Goal: Task Accomplishment & Management: Manage account settings

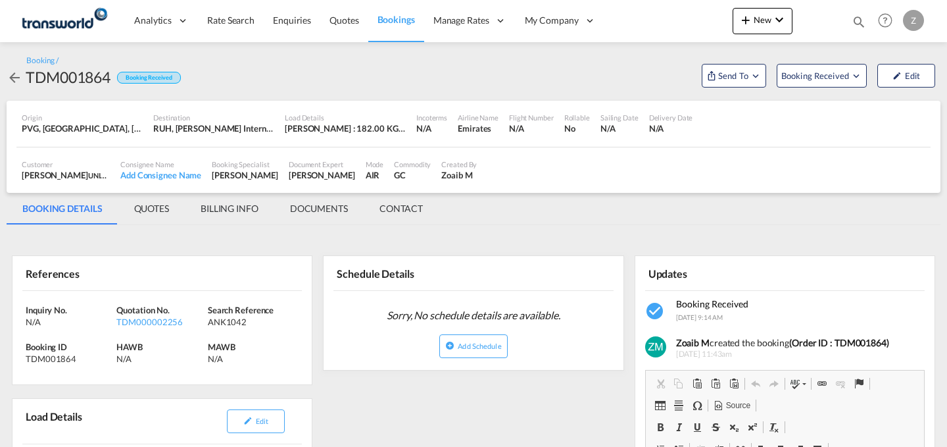
click at [754, 28] on button "New" at bounding box center [763, 21] width 60 height 26
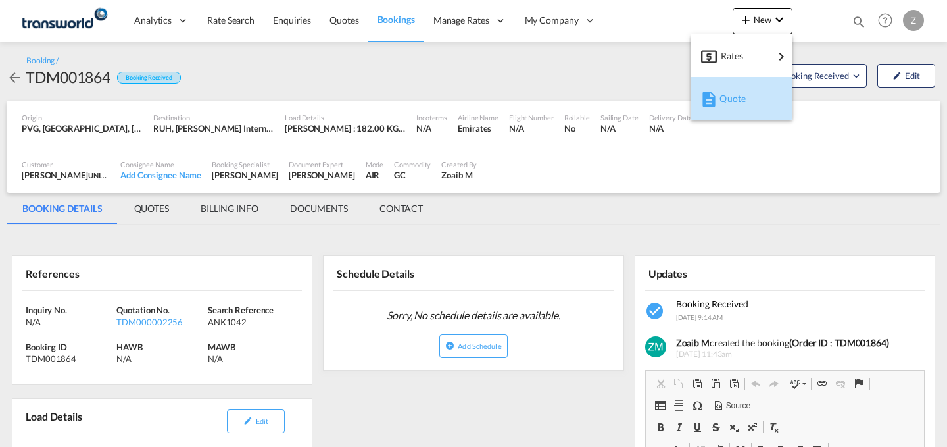
click at [735, 89] on div "Quote" at bounding box center [744, 98] width 49 height 33
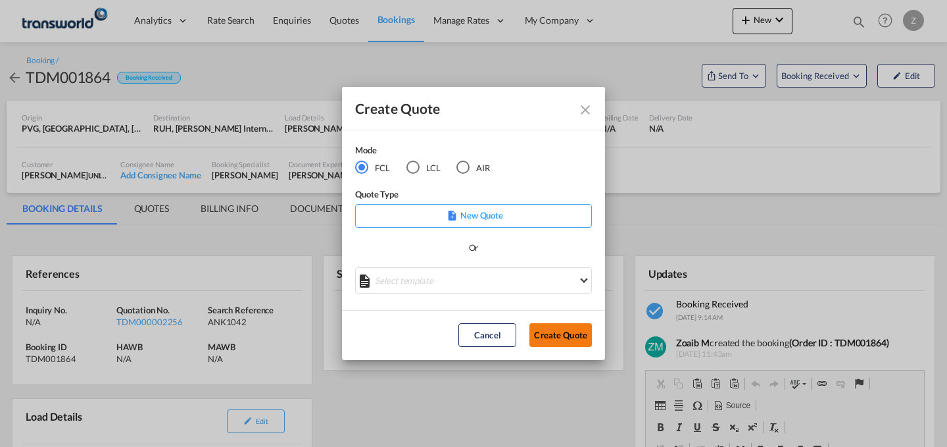
click at [549, 328] on button "Create Quote" at bounding box center [560, 335] width 62 height 24
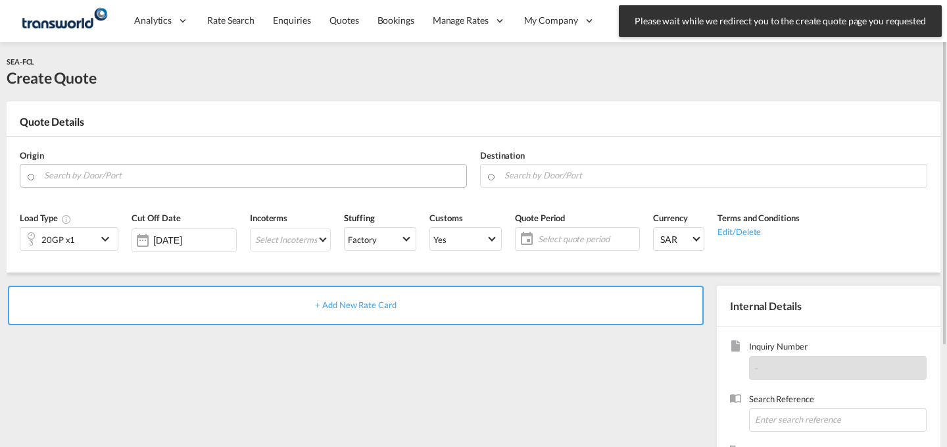
click at [279, 178] on input "Search by Door/Port" at bounding box center [252, 175] width 416 height 23
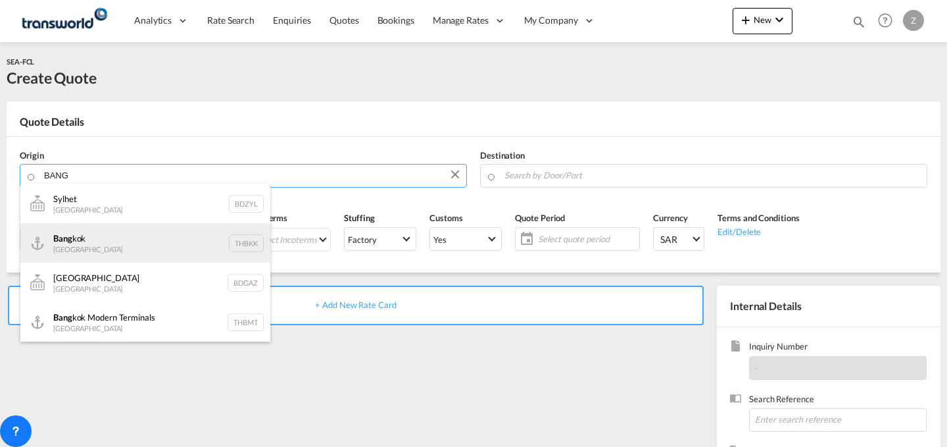
click at [202, 247] on div "Bang kok [GEOGRAPHIC_DATA] THBKK" at bounding box center [145, 242] width 250 height 39
type input "[GEOGRAPHIC_DATA], THBKK"
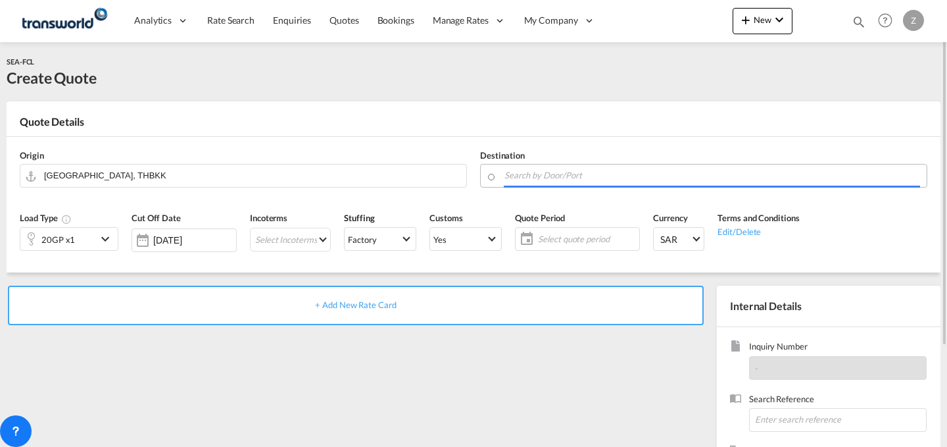
click at [547, 172] on body "Analytics Dashboard Reports Rate Search Enquiries Quotes Bookings" at bounding box center [473, 223] width 947 height 447
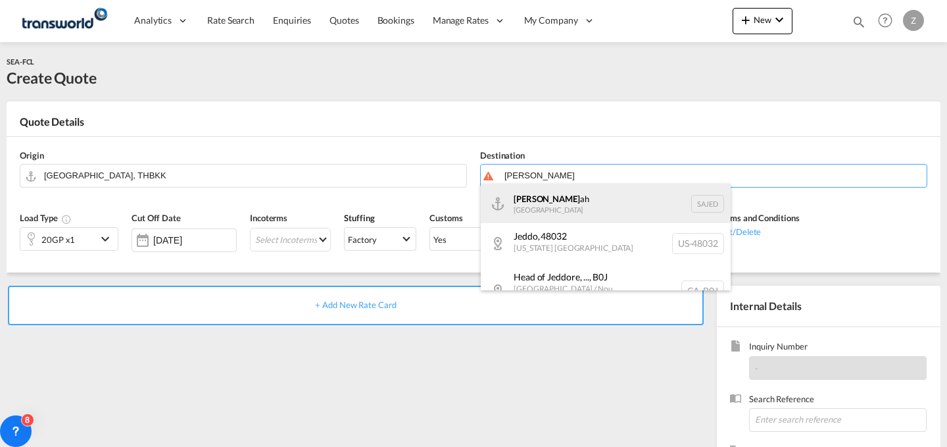
click at [537, 191] on div "[DEMOGRAPHIC_DATA] ah [GEOGRAPHIC_DATA] SAJED" at bounding box center [606, 202] width 250 height 39
type input "Jeddah, SAJED"
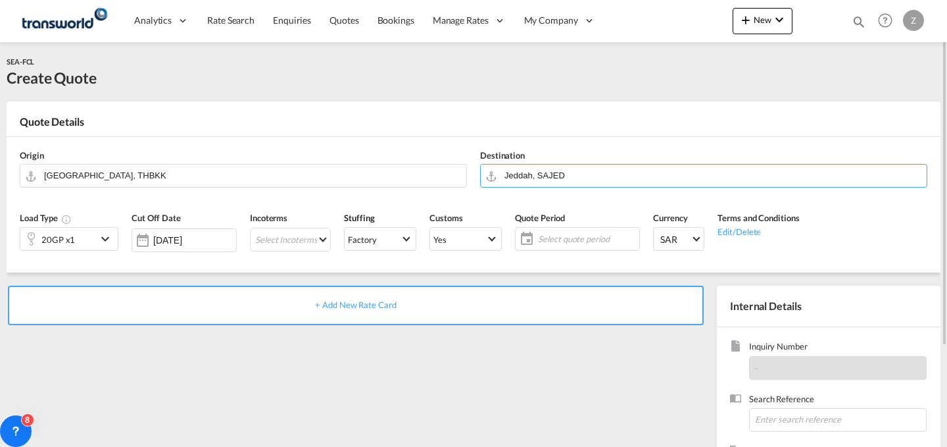
click at [89, 238] on div "20GP x1" at bounding box center [58, 239] width 76 height 22
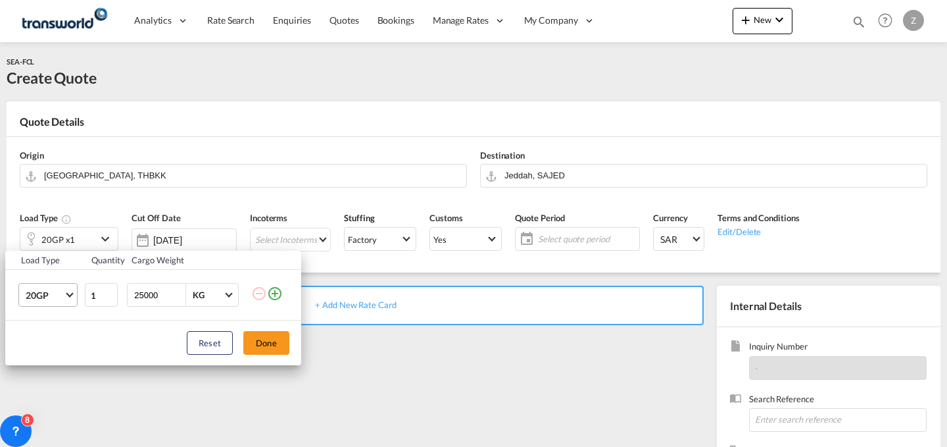
click at [76, 290] on md-select-value "20GP" at bounding box center [50, 294] width 53 height 22
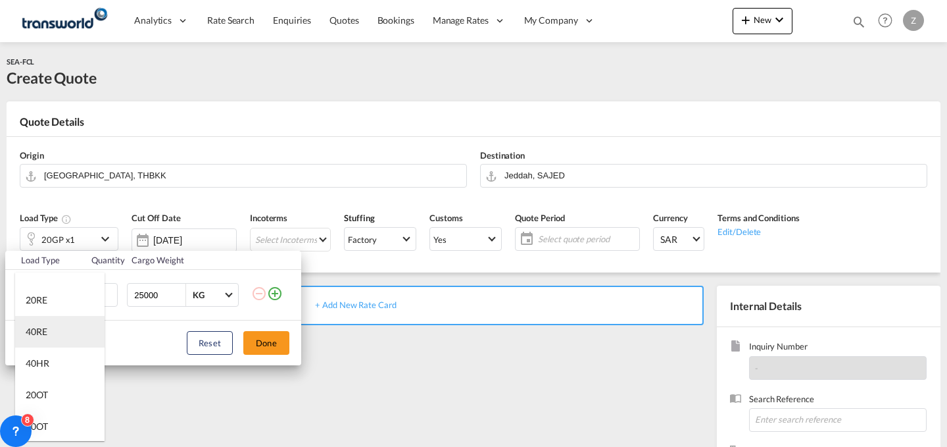
scroll to position [114, 0]
type md-option "20GP"
click at [36, 335] on div "40HR" at bounding box center [38, 337] width 24 height 13
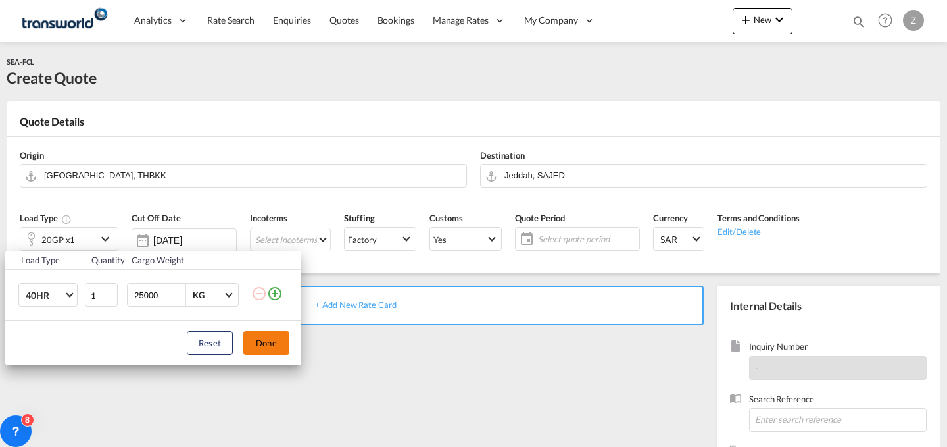
click at [270, 337] on button "Done" at bounding box center [266, 343] width 46 height 24
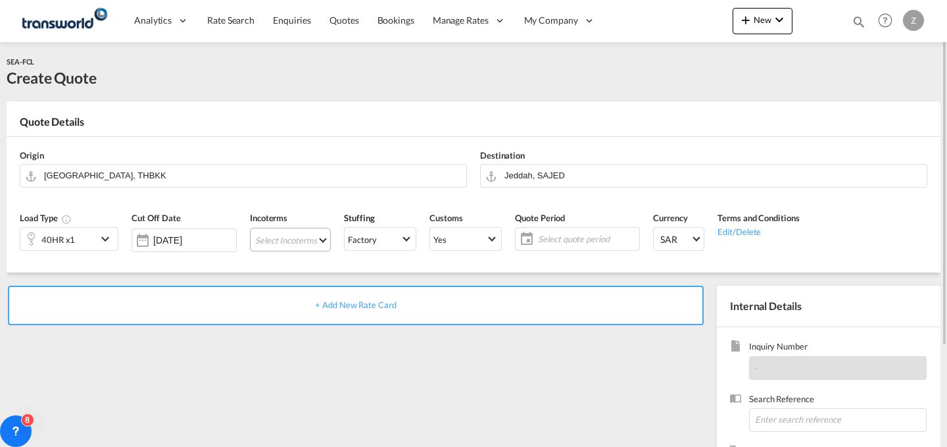
click at [295, 245] on md-select "Select Incoterms DPU - import Delivery at Place Unloaded EXW - export Ex Works …" at bounding box center [290, 240] width 81 height 24
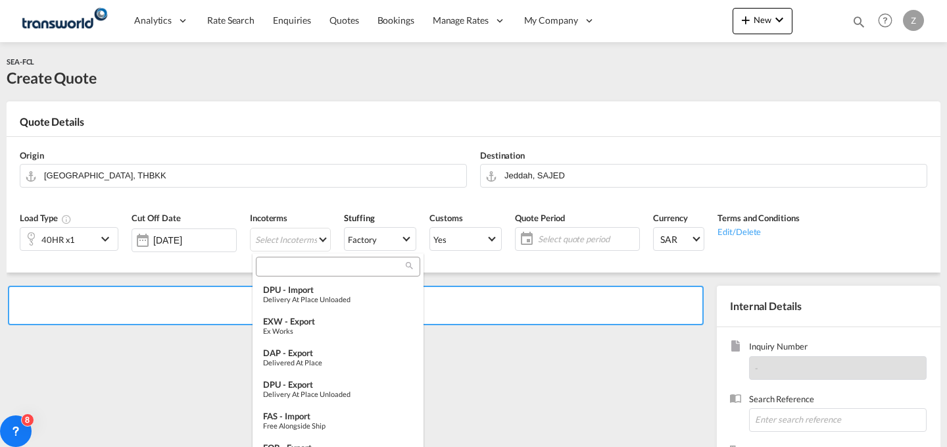
click at [316, 267] on input "search" at bounding box center [333, 266] width 146 height 12
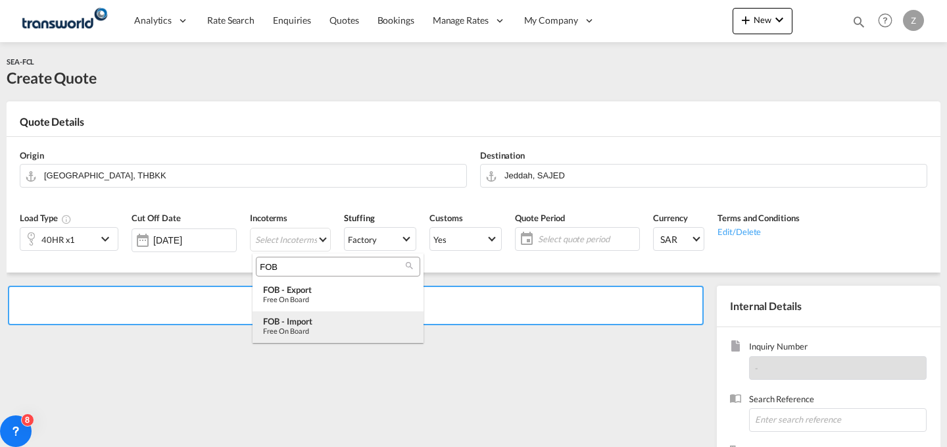
type input "FOB"
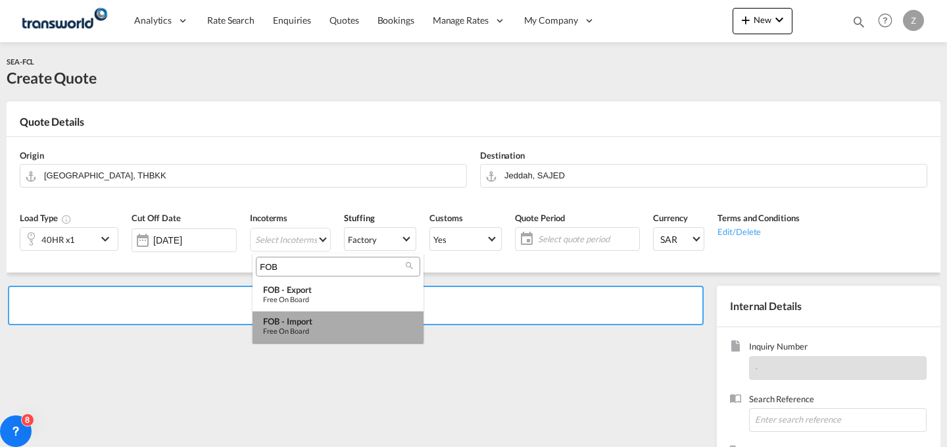
click at [338, 324] on div "FOB - import" at bounding box center [338, 321] width 150 height 11
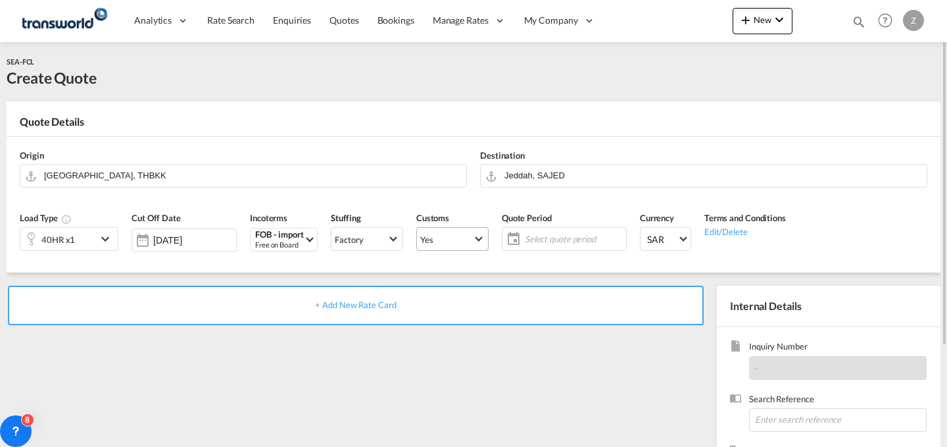
click at [467, 233] on md-select-value "Yes" at bounding box center [452, 239] width 71 height 18
click at [487, 274] on md-option "No" at bounding box center [455, 271] width 92 height 32
click at [471, 236] on span "Yes" at bounding box center [446, 239] width 53 height 12
click at [477, 276] on md-option "No" at bounding box center [455, 271] width 92 height 32
click at [581, 233] on span "Select quote period" at bounding box center [574, 239] width 98 height 12
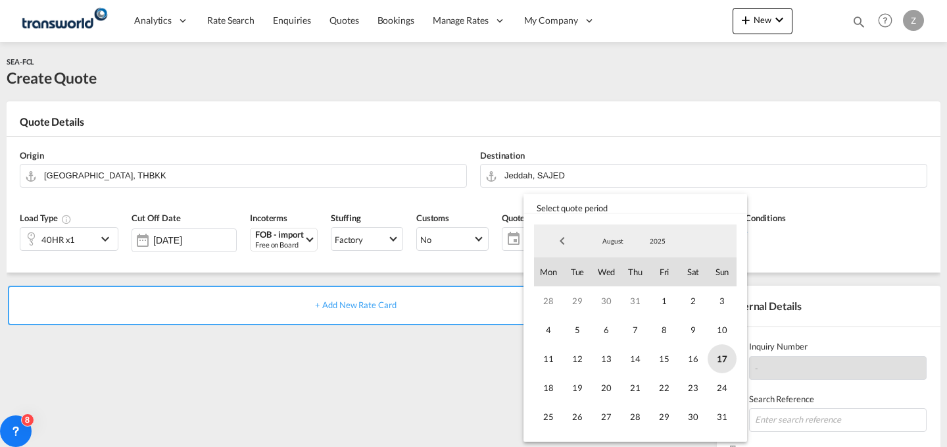
click at [720, 351] on span "17" at bounding box center [722, 358] width 29 height 29
click at [730, 412] on span "31" at bounding box center [722, 416] width 29 height 29
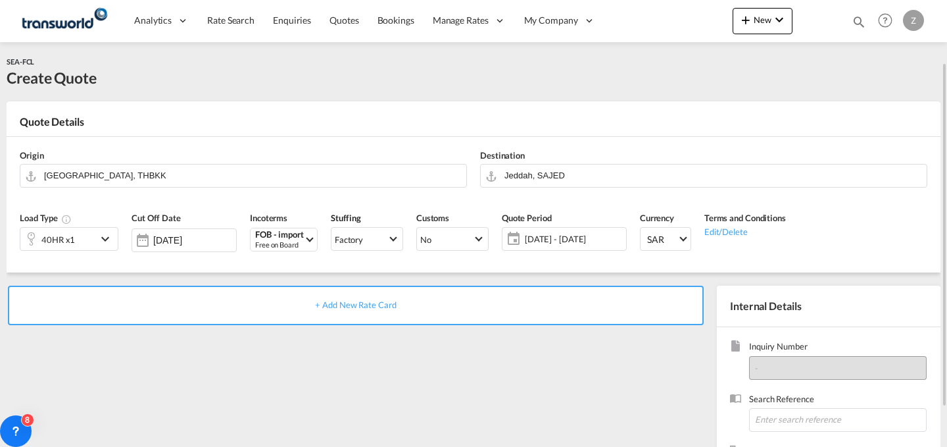
scroll to position [130, 0]
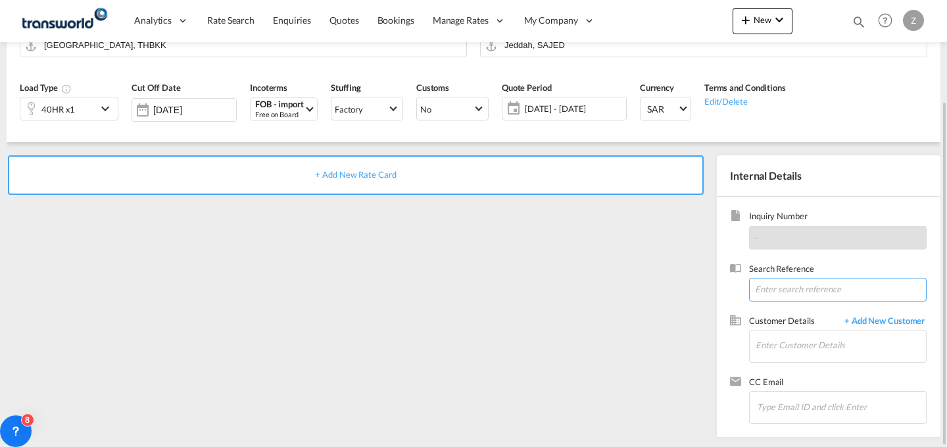
click at [802, 294] on input at bounding box center [838, 290] width 178 height 24
paste input "TW1108103"
type input "TW1108103"
click at [793, 345] on input "Enter Customer Details" at bounding box center [841, 345] width 170 height 30
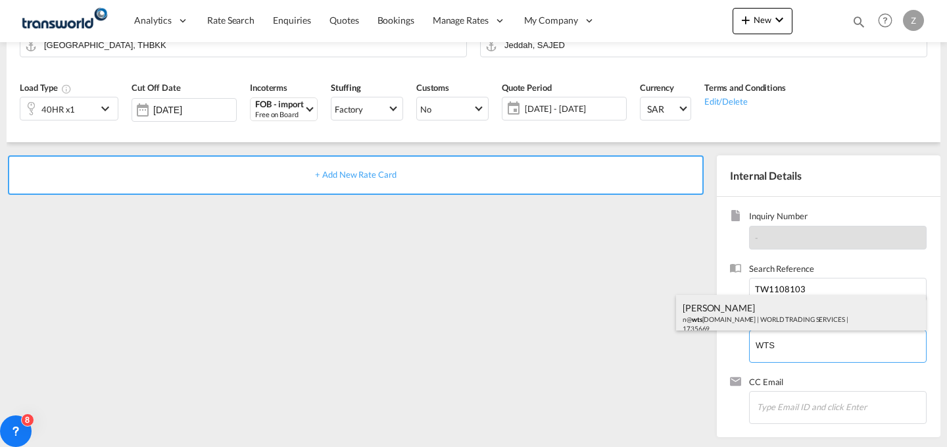
click at [821, 313] on div "[PERSON_NAME] n@ wts [DOMAIN_NAME] | WORLD TRADING SERVICES | 1735669" at bounding box center [801, 317] width 250 height 45
type input "WORLD TRADING SERVICES, [PERSON_NAME], n@[DOMAIN_NAME]"
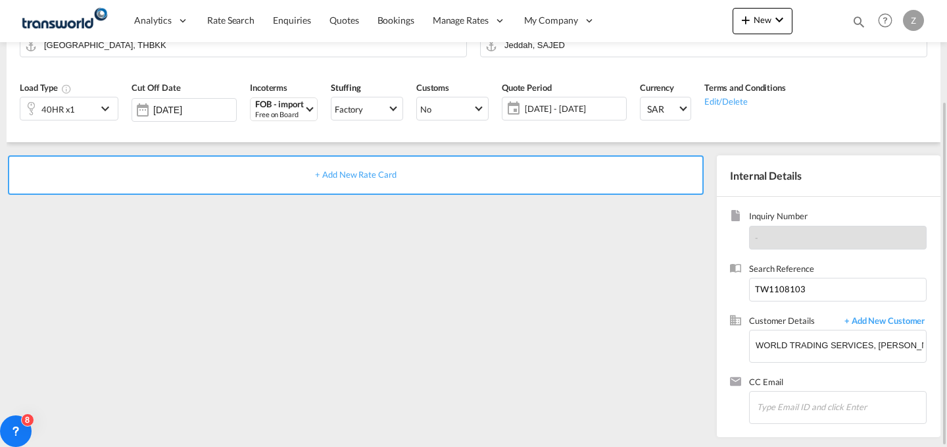
click at [584, 160] on div "+ Add New Rate Card" at bounding box center [356, 174] width 696 height 39
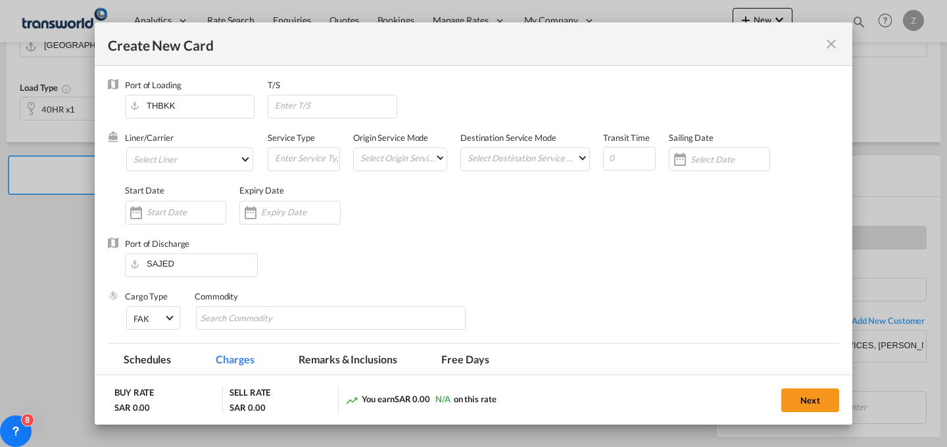
type input "Basic Ocean Freight"
select select "per equipment"
click at [230, 161] on md-select "Select Liner 2HM LOGISTICS D.O.O 2HM LOGISTICS D.O.O. / TWKS-KOPER 3P LOGISTICS…" at bounding box center [189, 159] width 127 height 24
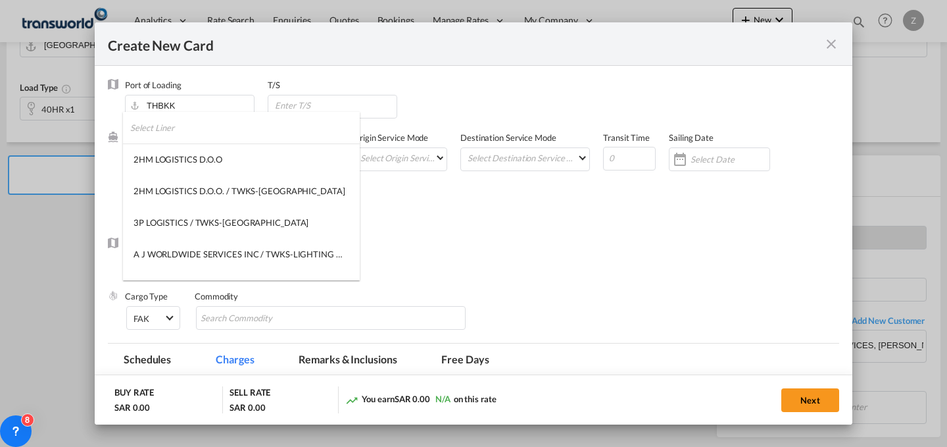
click at [239, 137] on input "search" at bounding box center [245, 128] width 230 height 32
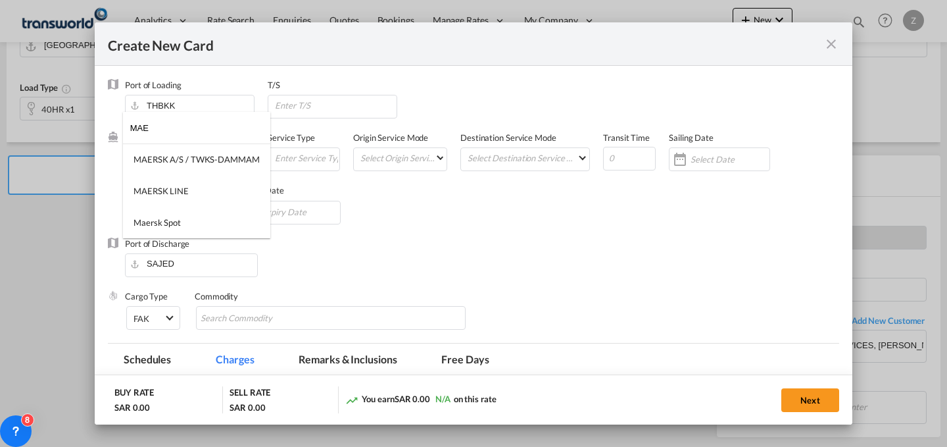
type input "MAE"
click at [227, 160] on div "MAERSK A/S / TWKS-DAMMAM" at bounding box center [197, 159] width 126 height 12
click at [283, 157] on input "Create New CardPort ..." at bounding box center [307, 158] width 66 height 20
type input "FCL"
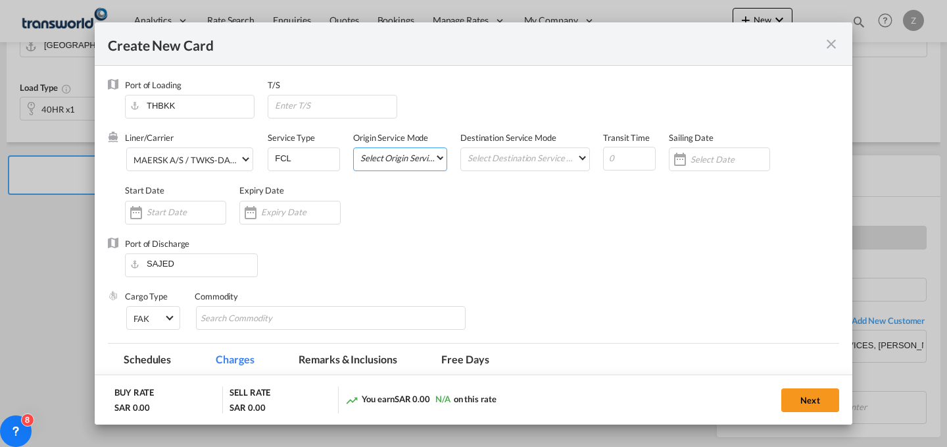
click at [392, 160] on md-select "Select Origin Service Mode SD [GEOGRAPHIC_DATA]" at bounding box center [402, 157] width 87 height 18
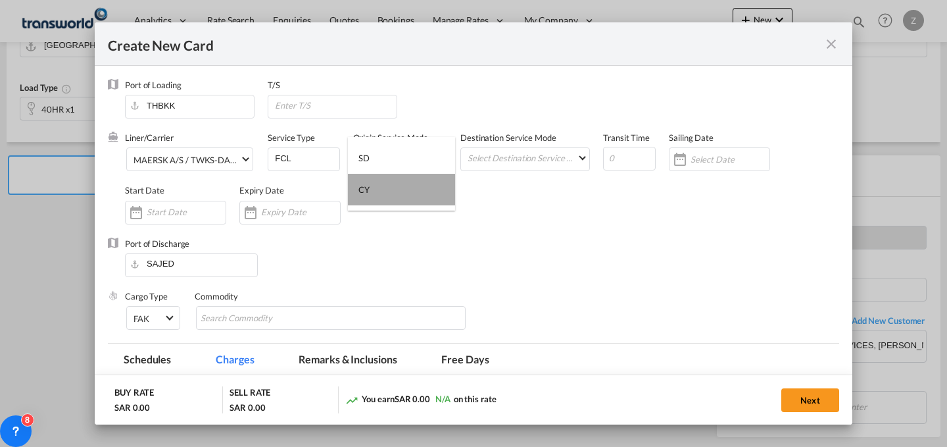
click at [410, 191] on md-option "CY" at bounding box center [401, 190] width 107 height 32
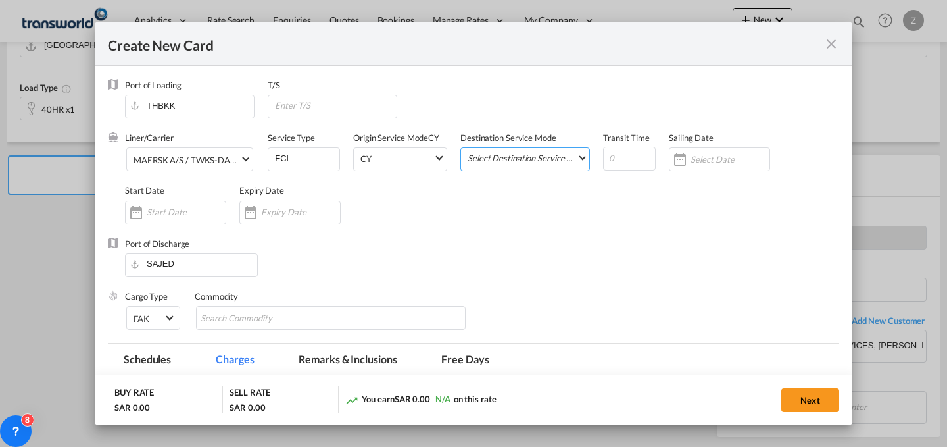
click at [512, 153] on md-select "Select Destination Service Mode SD [GEOGRAPHIC_DATA]" at bounding box center [527, 157] width 123 height 18
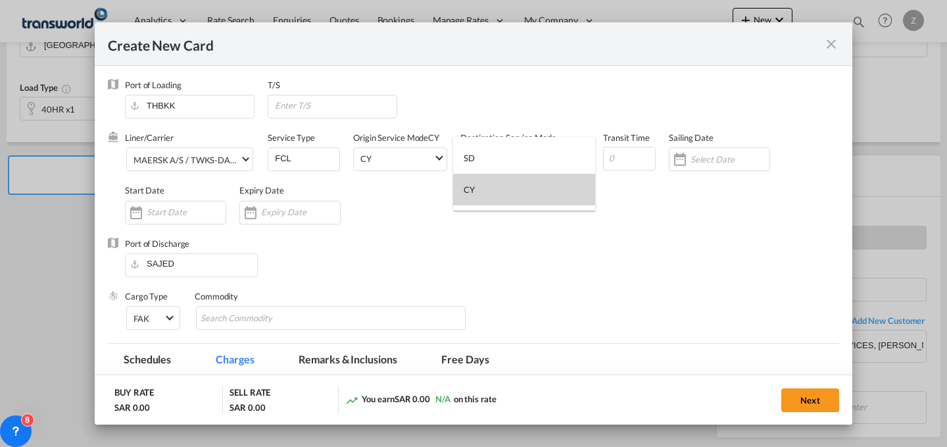
click at [521, 190] on md-option "CY" at bounding box center [524, 190] width 142 height 32
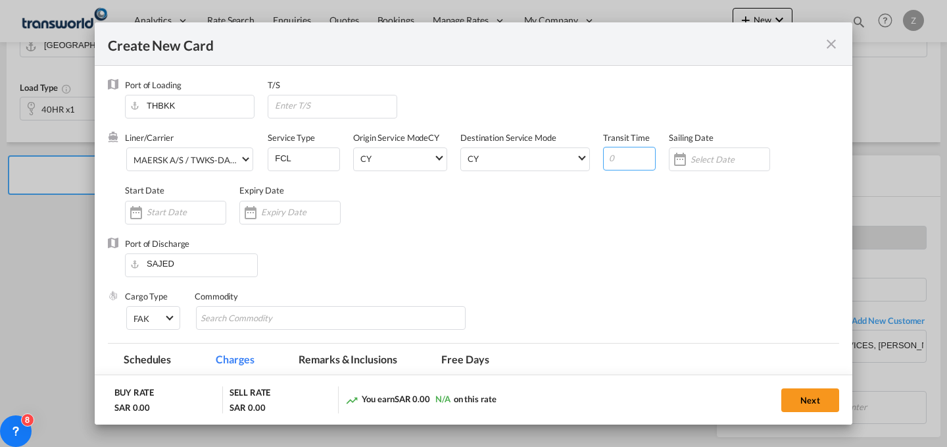
click at [635, 161] on input "Create New CardPort ..." at bounding box center [629, 159] width 53 height 24
type input "25"
click at [183, 201] on div "Create New CardPort ..." at bounding box center [175, 213] width 101 height 24
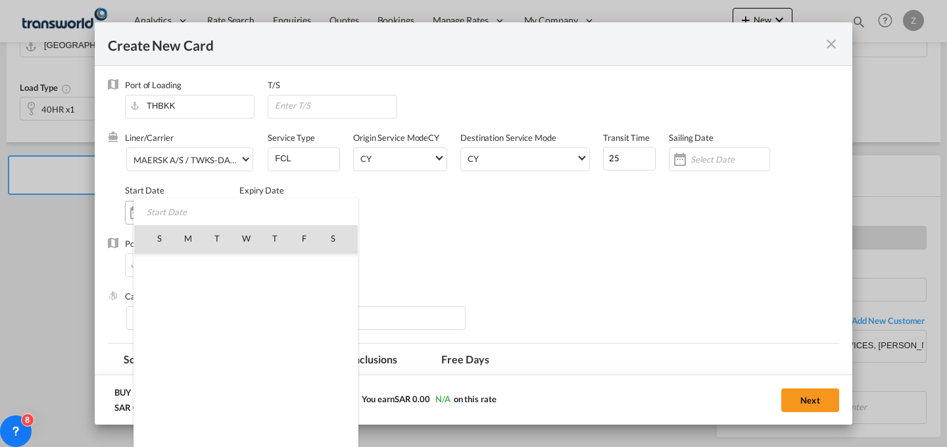
scroll to position [304483, 0]
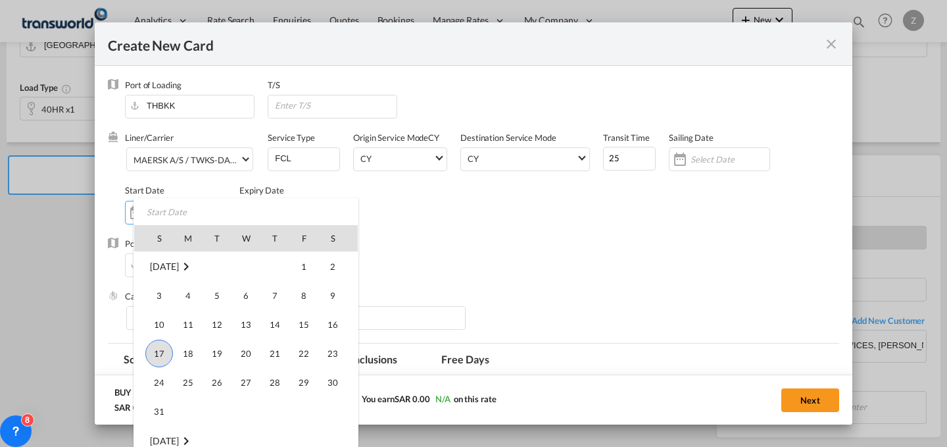
click at [157, 342] on span "17" at bounding box center [159, 353] width 28 height 28
type input "[DATE]"
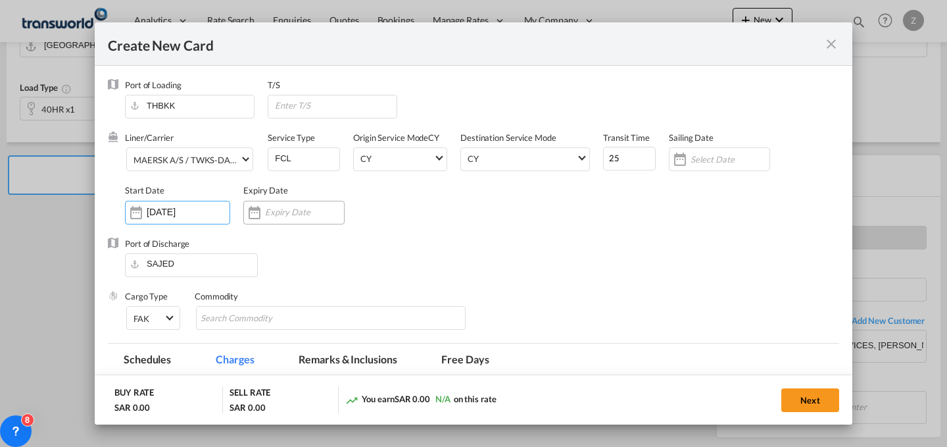
click at [279, 213] on input "Create New CardPort ..." at bounding box center [304, 212] width 79 height 11
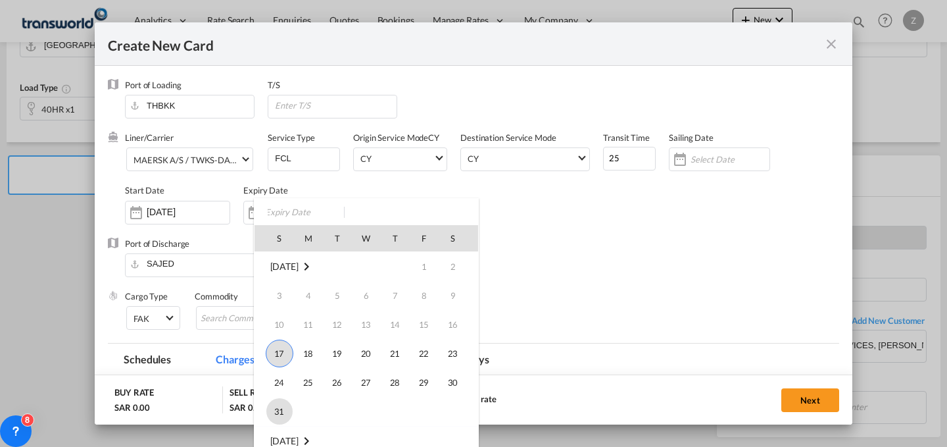
click at [283, 408] on span "31" at bounding box center [279, 411] width 26 height 26
type input "[DATE]"
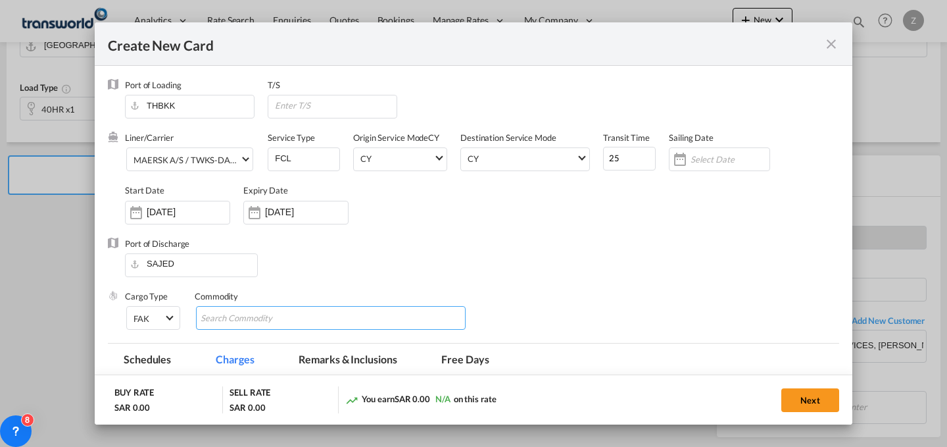
click at [291, 321] on input "Chips input." at bounding box center [261, 318] width 120 height 21
type input "GC"
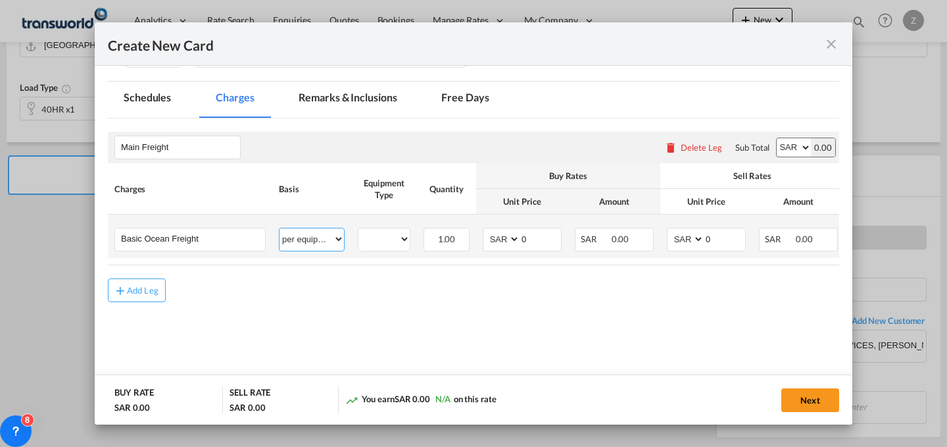
click at [335, 239] on select "per equipment per container per B/L per shipping bill per shipment % on freight…" at bounding box center [312, 238] width 64 height 21
click at [280, 228] on select "per equipment per container per B/L per shipping bill per shipment % on freight…" at bounding box center [312, 238] width 64 height 21
click at [399, 235] on select "40HR" at bounding box center [383, 239] width 51 height 18
select select "40HR"
click at [358, 230] on select "40HR" at bounding box center [383, 239] width 51 height 18
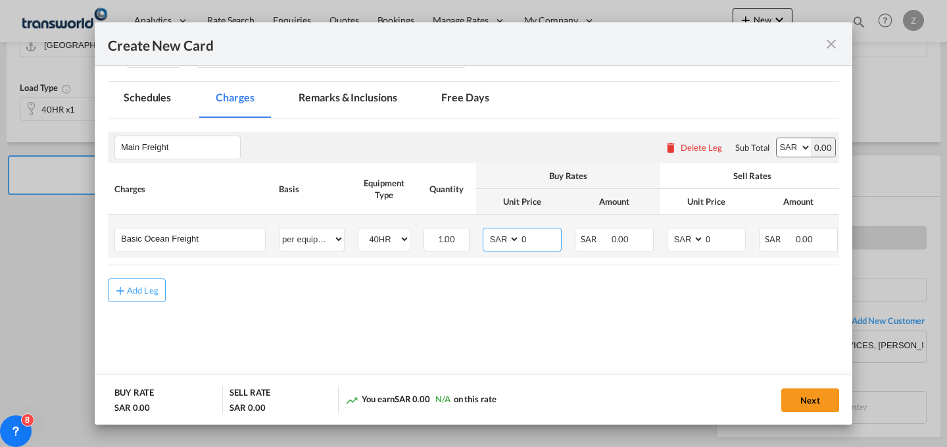
click at [503, 243] on select "AED AFN ALL AMD ANG AOA ARS AUD AWG AZN BAM BBD BDT BGN BHD BIF BMD BND [PERSON…" at bounding box center [502, 239] width 34 height 18
click at [781, 146] on select "AED AFN ALL AMD ANG AOA ARS AUD AWG AZN BAM BBD BDT BGN BHD BIF BMD BND [PERSON…" at bounding box center [794, 147] width 34 height 18
select select "string:USD"
click at [777, 138] on select "AED AFN ALL AMD ANG AOA ARS AUD AWG AZN BAM BBD BDT BGN BHD BIF BMD BND [PERSON…" at bounding box center [794, 147] width 34 height 18
click at [690, 243] on select "AED AFN ALL AMD ANG AOA ARS AUD AWG AZN BAM BBD BDT BGN BHD BIF BMD BND [PERSON…" at bounding box center [687, 239] width 34 height 18
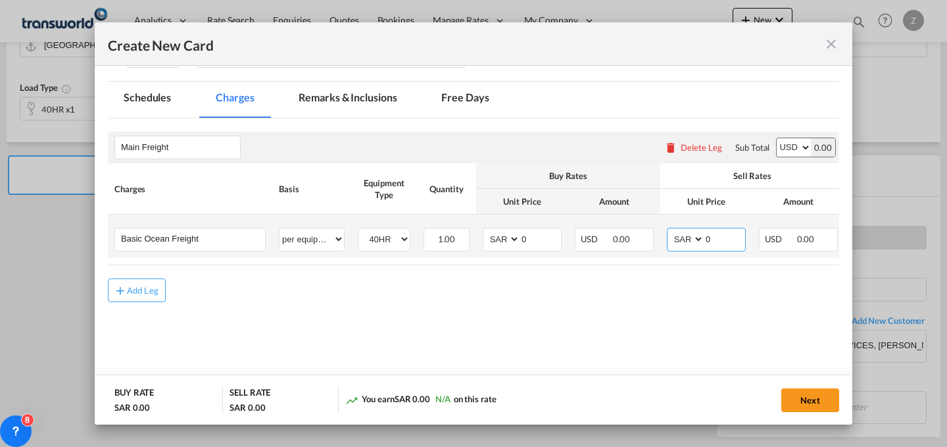
select select "string:USD"
click at [670, 230] on select "AED AFN ALL AMD ANG AOA ARS AUD AWG AZN BAM BBD BDT BGN BHD BIF BMD BND [PERSON…" at bounding box center [687, 239] width 34 height 18
click at [503, 239] on select "AED AFN ALL AMD ANG AOA ARS AUD AWG AZN BAM BBD BDT BGN BHD BIF BMD BND [PERSON…" at bounding box center [502, 239] width 34 height 18
select select "string:USD"
click at [485, 230] on select "AED AFN ALL AMD ANG AOA ARS AUD AWG AZN BAM BBD BDT BGN BHD BIF BMD BND [PERSON…" at bounding box center [502, 239] width 34 height 18
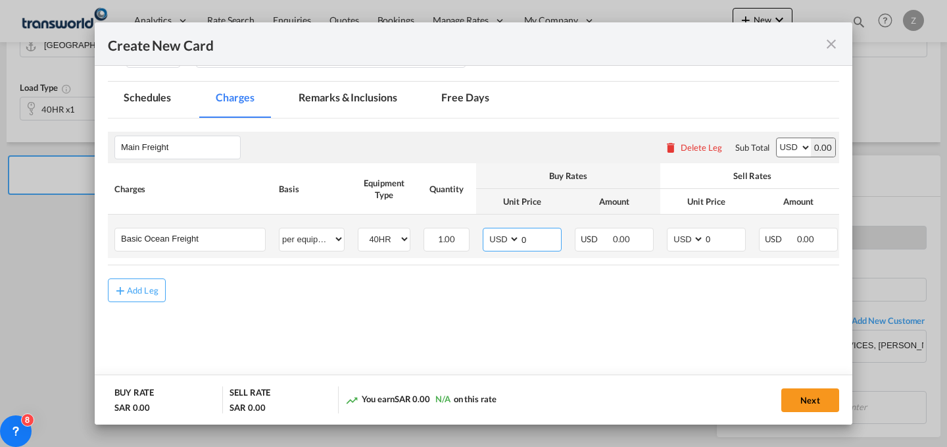
click at [556, 243] on input "0" at bounding box center [540, 238] width 41 height 20
type input "3450"
click at [722, 232] on input "0" at bounding box center [724, 238] width 41 height 20
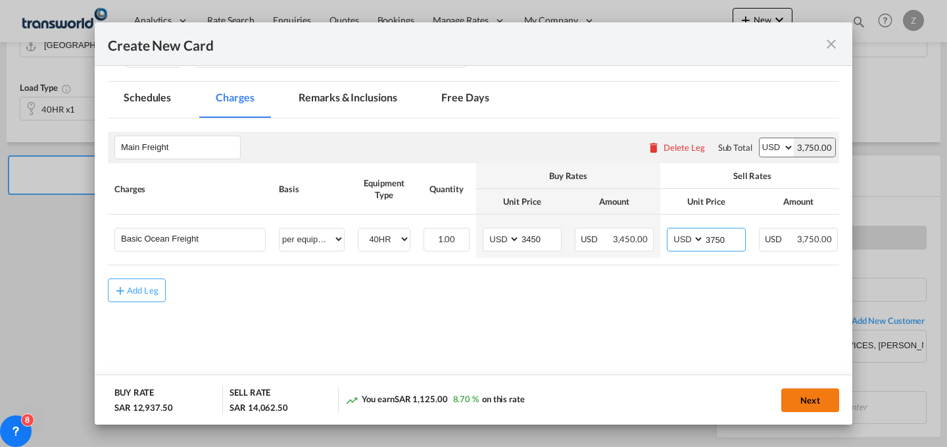
type input "3750"
click at [810, 393] on button "Next" at bounding box center [810, 400] width 58 height 24
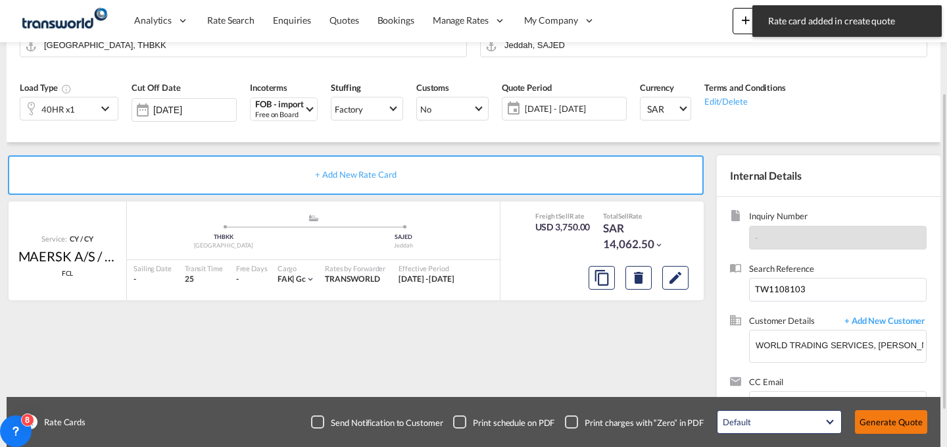
click at [883, 425] on button "Generate Quote" at bounding box center [891, 422] width 72 height 24
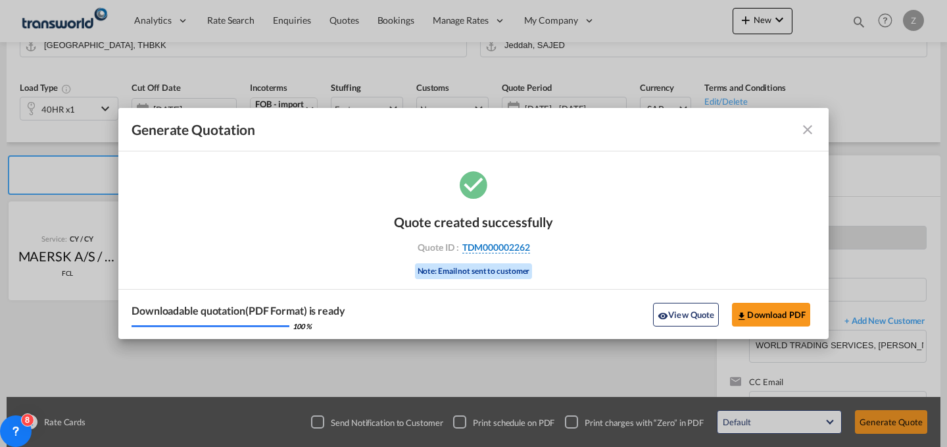
click at [522, 245] on span "TDM000002262" at bounding box center [496, 247] width 68 height 12
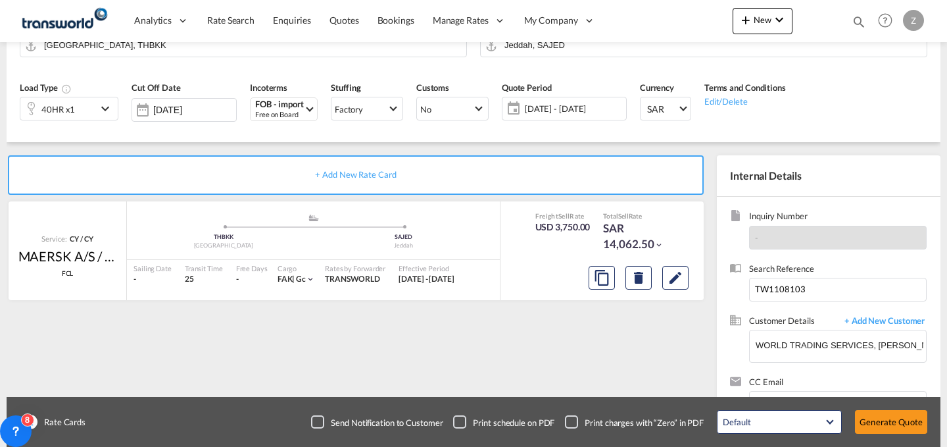
click at [522, 245] on div "Quote created successfully Quote ID : TDM000002262 Note: Email not sent to cust…" at bounding box center [473, 238] width 355 height 86
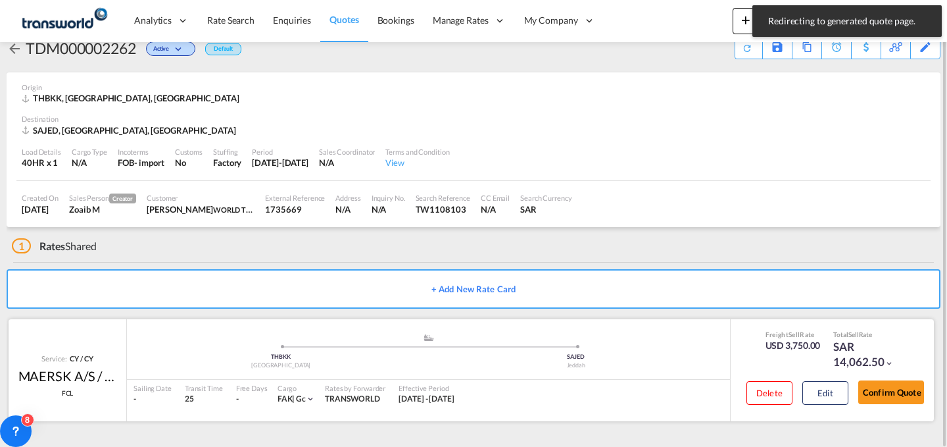
scroll to position [25, 0]
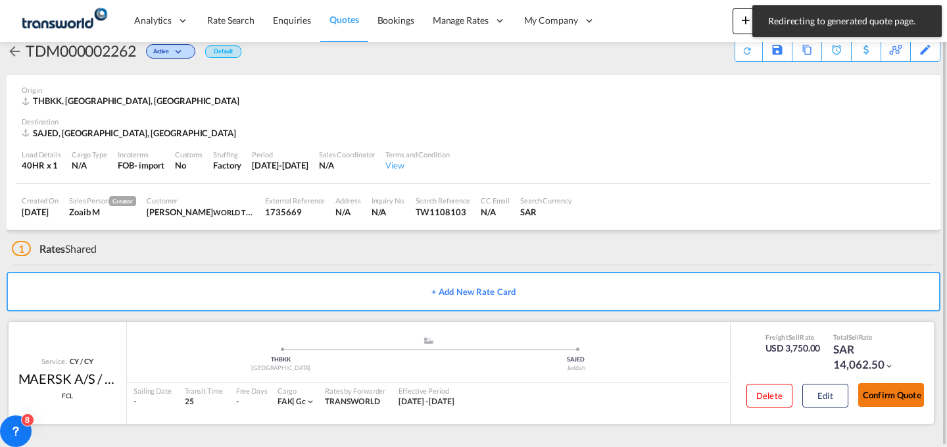
click at [889, 397] on button "Confirm Quote" at bounding box center [891, 395] width 66 height 24
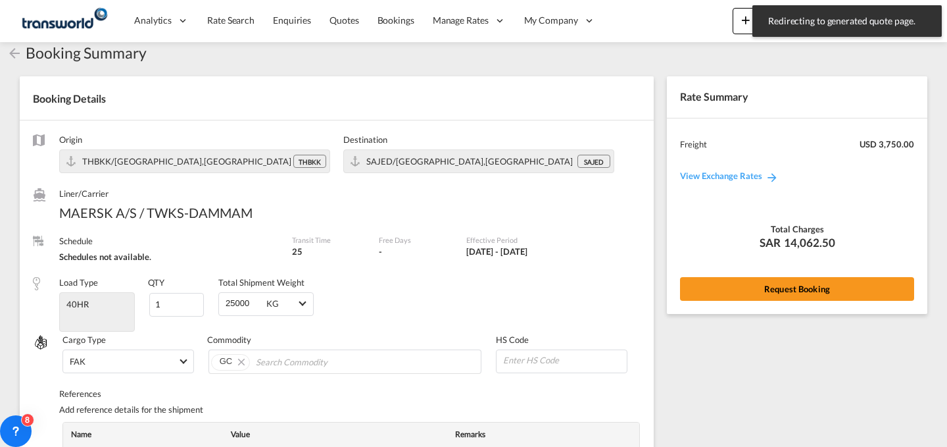
scroll to position [485, 0]
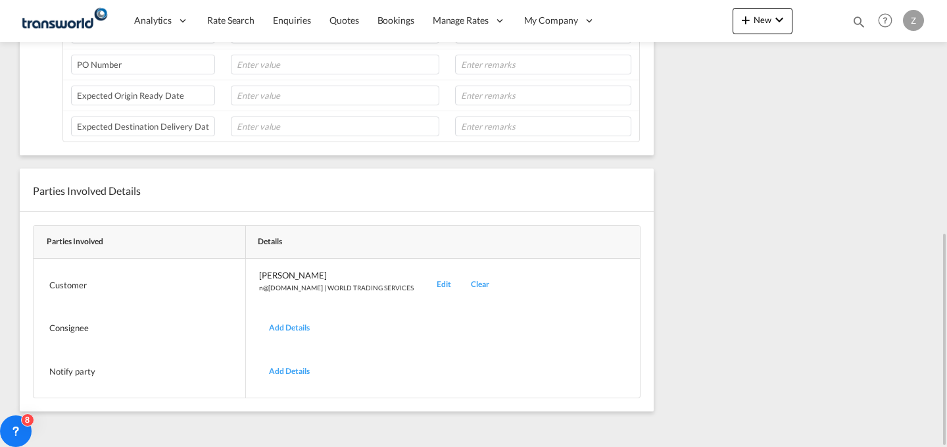
click at [427, 276] on div "Edit" at bounding box center [444, 284] width 34 height 31
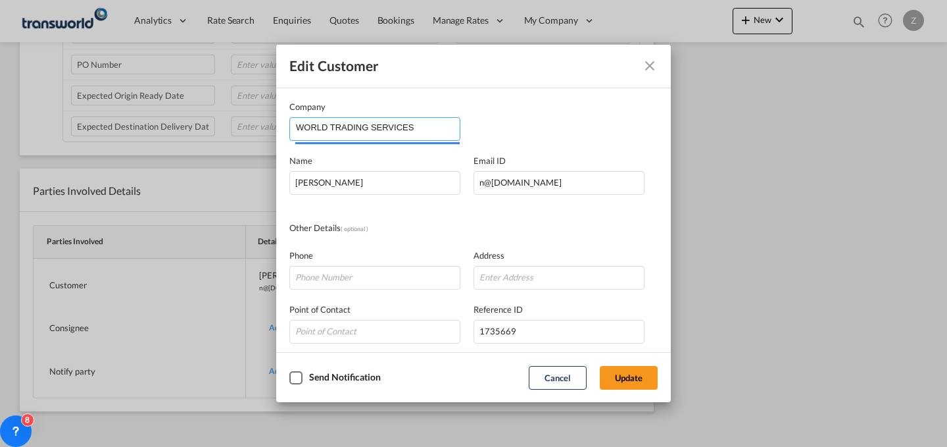
drag, startPoint x: 438, startPoint y: 129, endPoint x: 91, endPoint y: 123, distance: 347.3
click at [91, 123] on div "Edit Customer Company WORLD TRADING SERVICES Name [PERSON_NAME] Email ID [EMAIL…" at bounding box center [473, 223] width 947 height 447
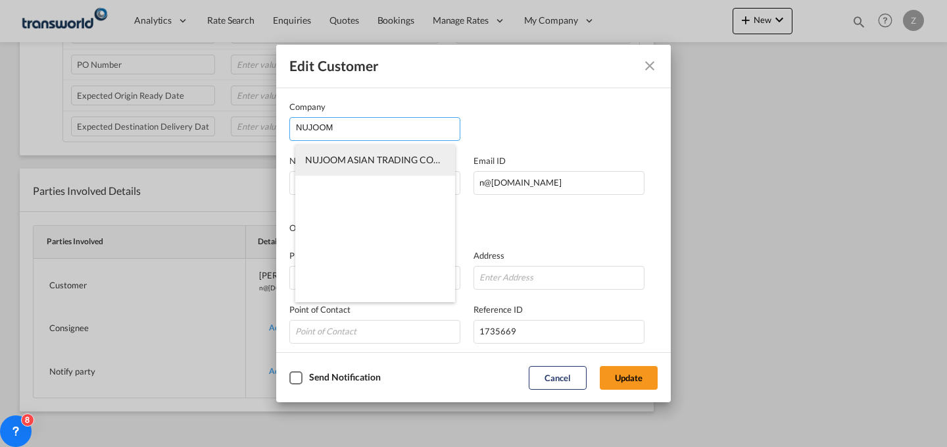
click at [431, 160] on span "NUJOOM ASIAN TRADING COMPANY" at bounding box center [385, 159] width 161 height 11
type input "NUJOOM ASIAN TRADING COMPANY"
type input "[EMAIL_ADDRESS][DOMAIN_NAME]"
type input "566073715"
type input "1797876"
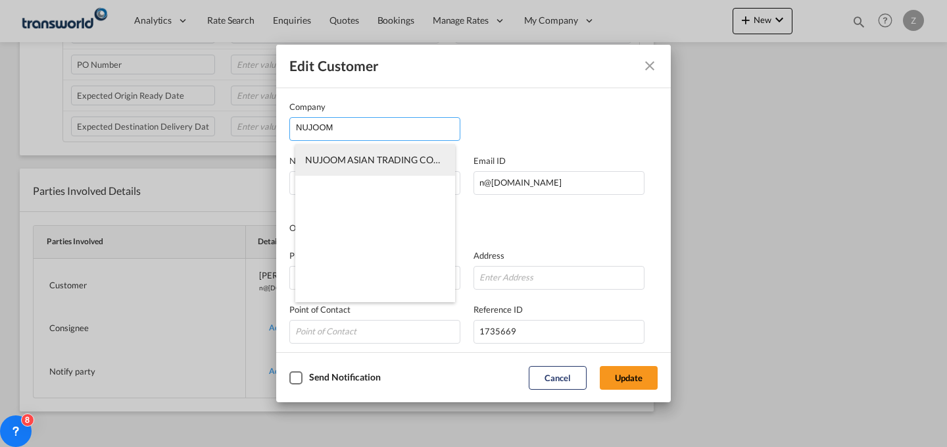
type input "22511"
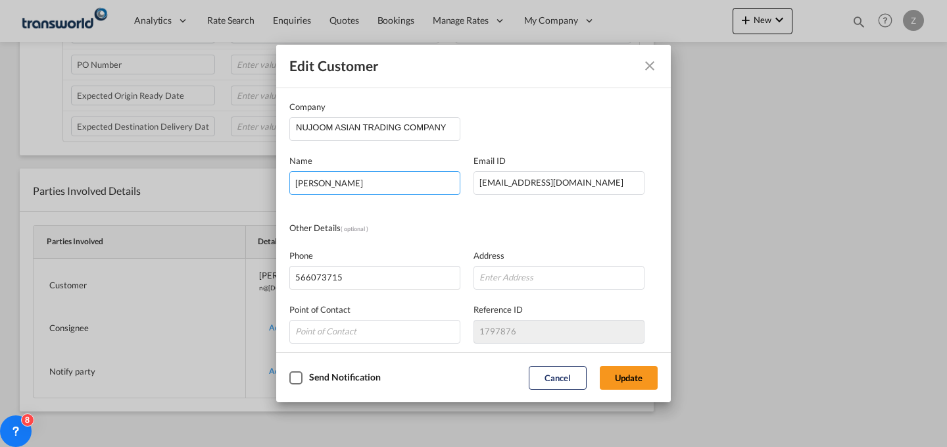
drag, startPoint x: 434, startPoint y: 180, endPoint x: 170, endPoint y: 179, distance: 264.4
click at [170, 179] on div "Edit Customer Company NUJOOM ASIAN TRADING COMPANY Name [PERSON_NAME] Email ID …" at bounding box center [473, 223] width 947 height 447
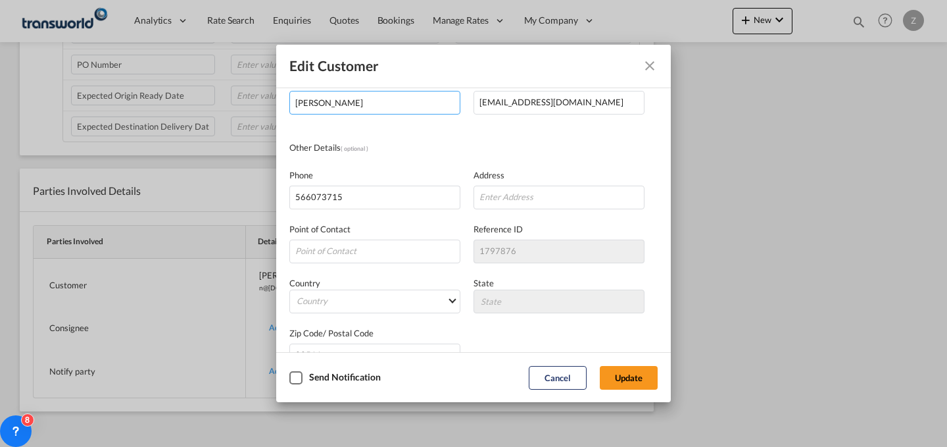
scroll to position [81, 0]
type input "[PERSON_NAME]"
click at [629, 371] on button "Update" at bounding box center [629, 378] width 58 height 24
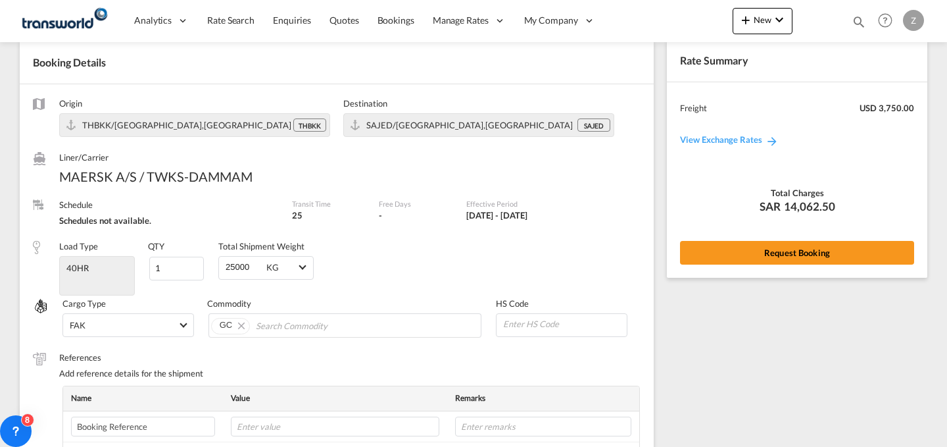
scroll to position [0, 0]
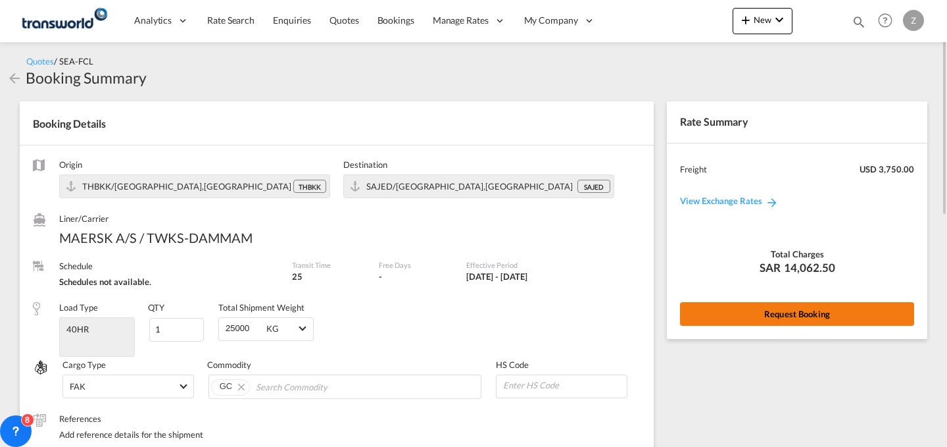
click at [758, 317] on button "Request Booking" at bounding box center [797, 314] width 234 height 24
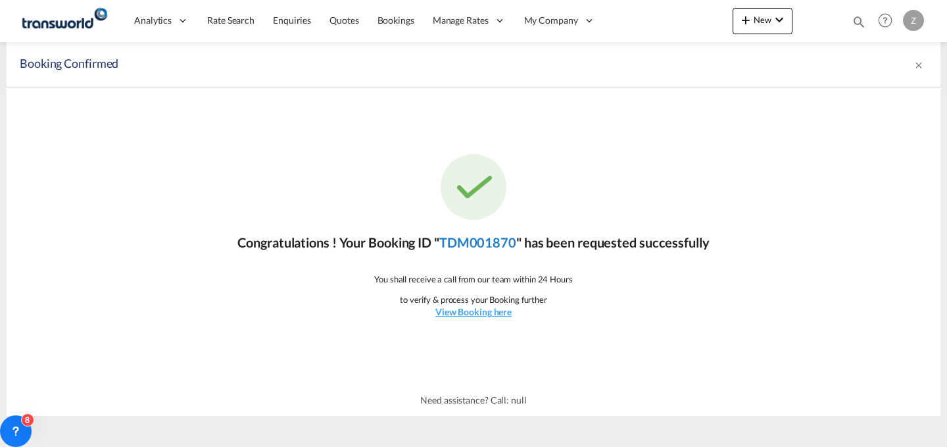
click at [472, 243] on link "TDM001870" at bounding box center [477, 242] width 77 height 16
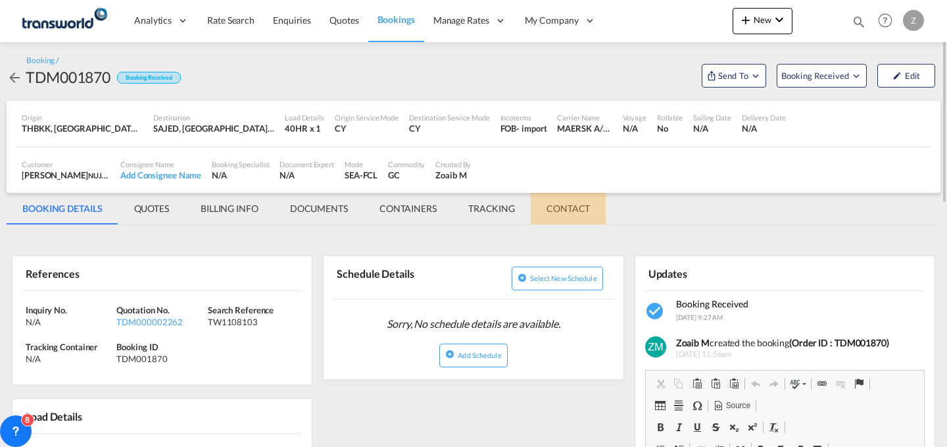
click at [561, 209] on md-tab-item "CONTACT" at bounding box center [568, 209] width 75 height 32
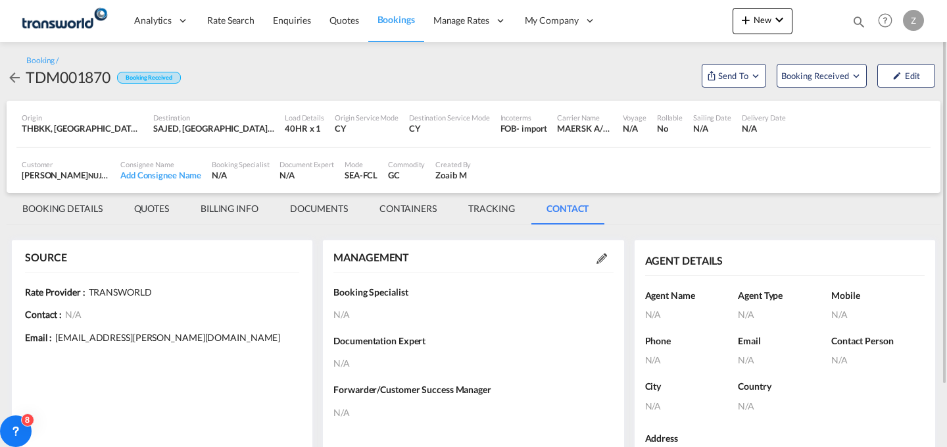
click at [600, 258] on md-icon at bounding box center [602, 258] width 11 height 11
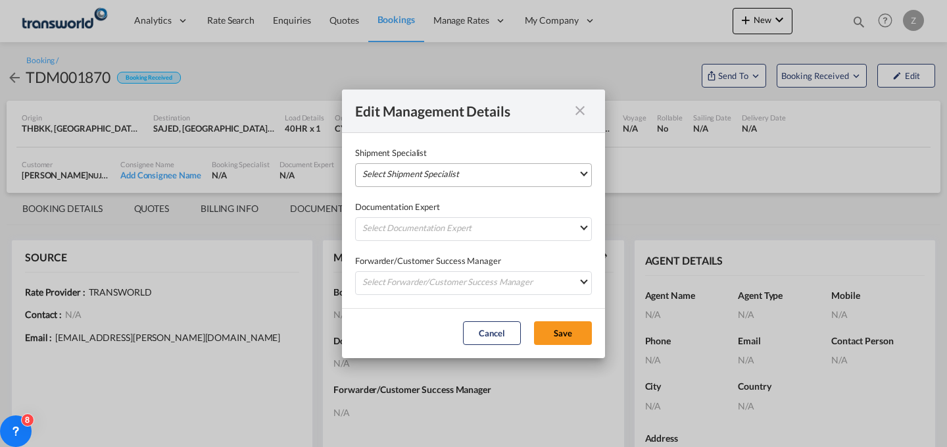
click at [523, 184] on md-select "Select Shipment Specialist [PERSON_NAME] W [PERSON_NAME][EMAIL_ADDRESS][PERSON_…" at bounding box center [473, 175] width 237 height 24
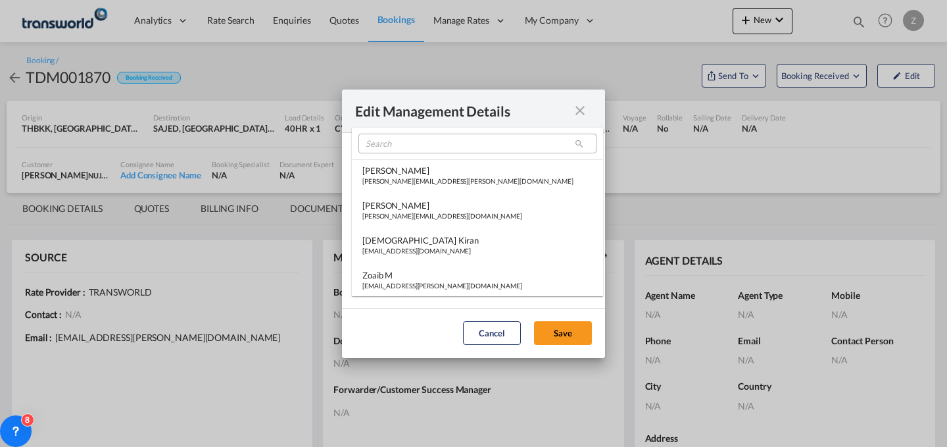
type md-option "[object Object]"
click at [495, 136] on input "search" at bounding box center [477, 144] width 238 height 20
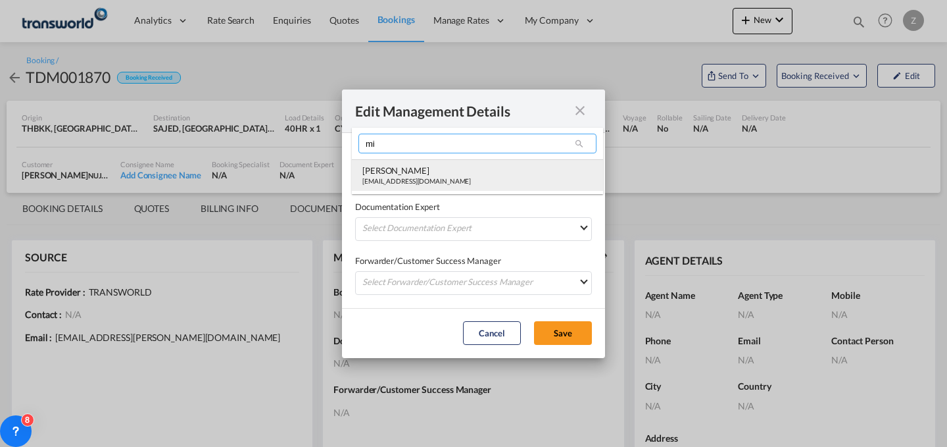
type input "mi"
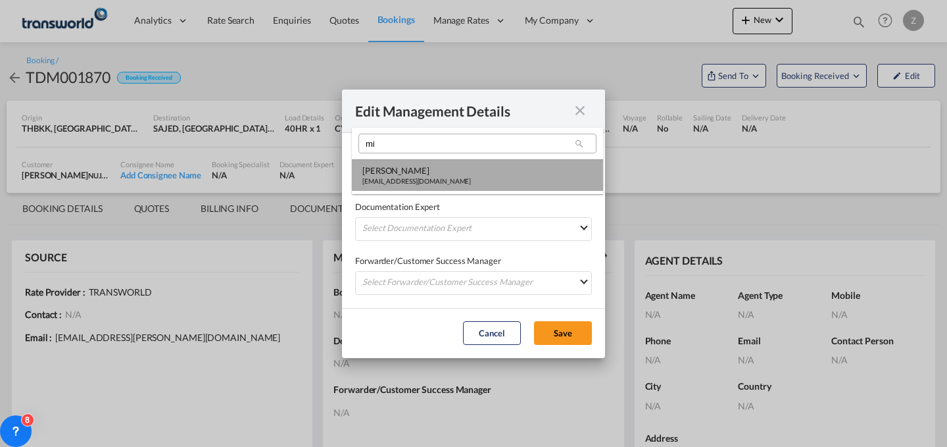
click at [456, 170] on md-option "[PERSON_NAME] [PERSON_NAME][EMAIL_ADDRESS][DOMAIN_NAME]" at bounding box center [477, 175] width 251 height 32
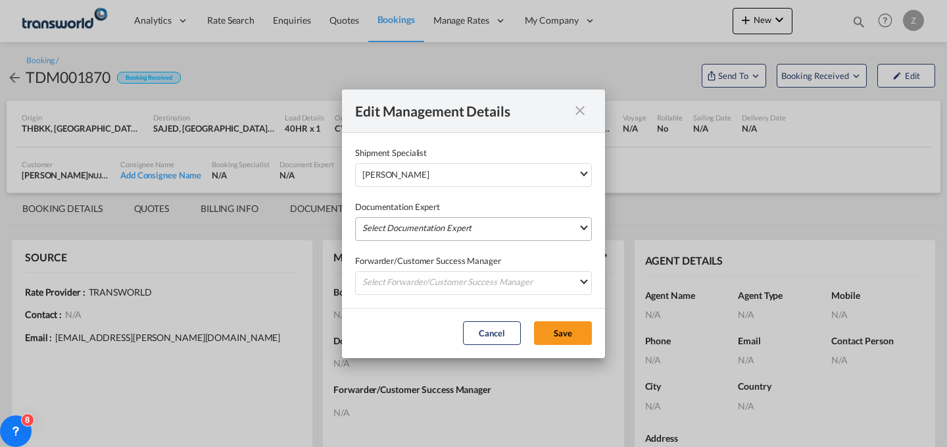
click at [439, 224] on md-select "Select Documentation Expert [PERSON_NAME] W [PERSON_NAME][EMAIL_ADDRESS][PERSON…" at bounding box center [473, 229] width 237 height 24
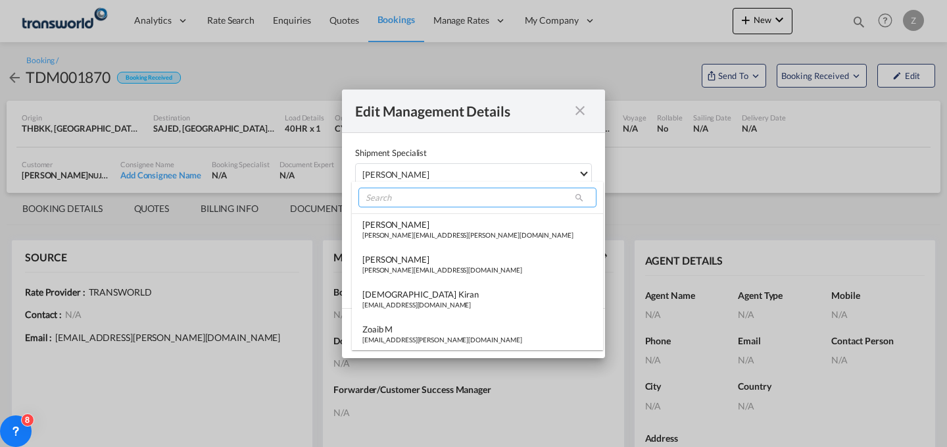
click at [484, 205] on input "search" at bounding box center [477, 197] width 238 height 20
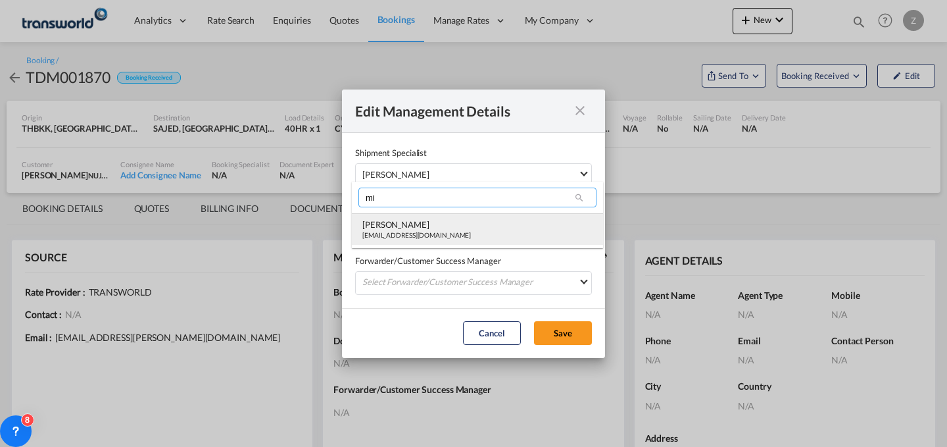
type input "mi"
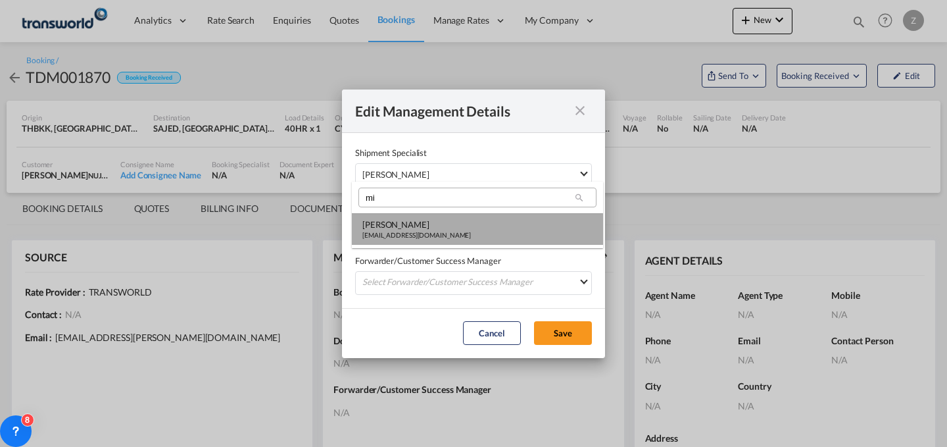
click at [460, 235] on md-option "[PERSON_NAME] [PERSON_NAME][EMAIL_ADDRESS][DOMAIN_NAME]" at bounding box center [477, 229] width 251 height 32
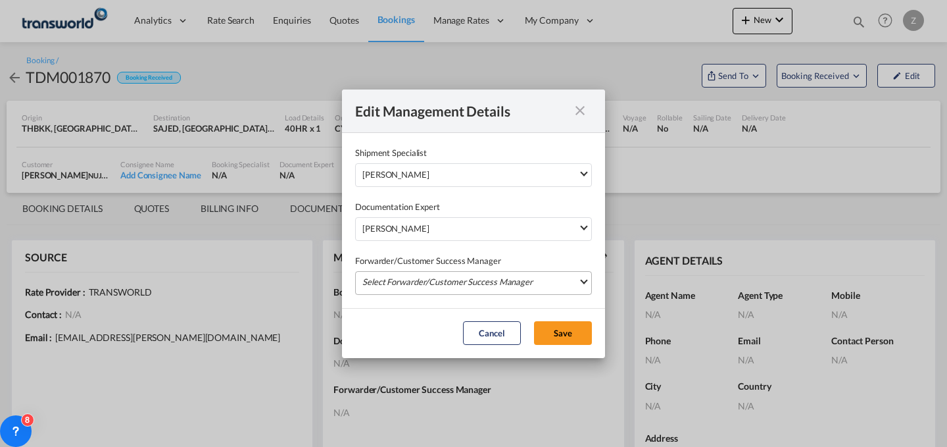
click at [455, 281] on md-select "Select Forwarder/Customer Success Manager [PERSON_NAME] [PERSON_NAME][EMAIL_ADD…" at bounding box center [473, 283] width 237 height 24
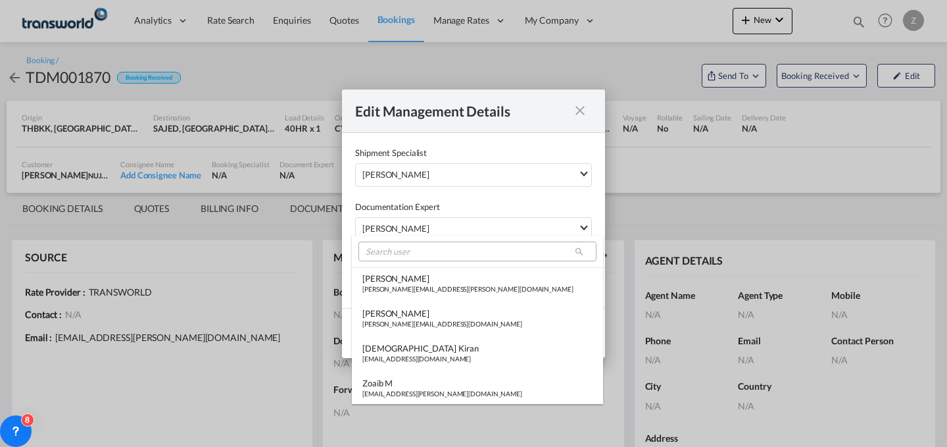
type md-option "[object Object]"
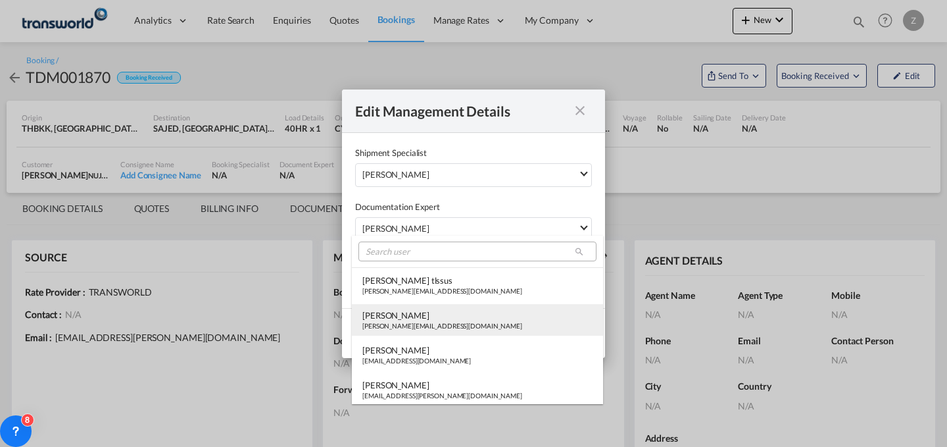
type md-option "[object Object]"
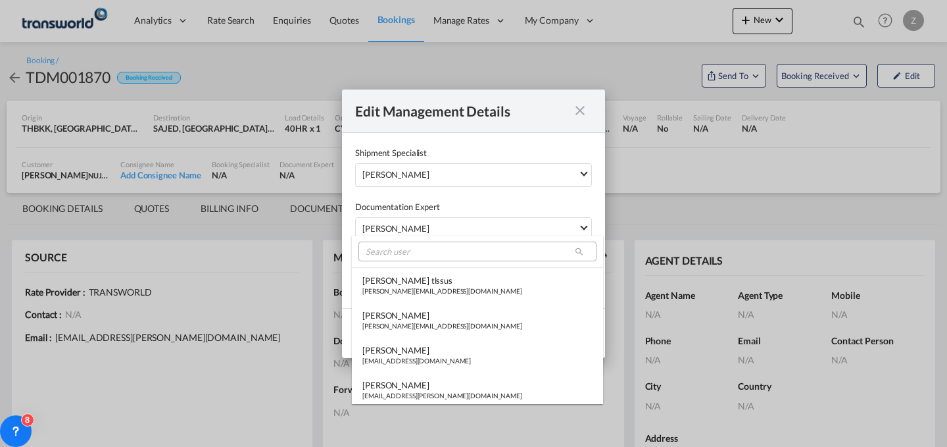
type md-option "[object Object]"
click at [449, 247] on input "a" at bounding box center [477, 251] width 238 height 20
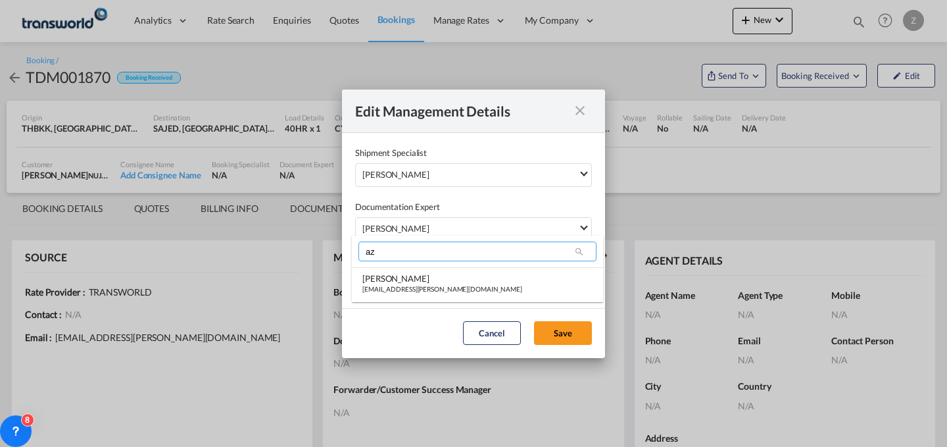
scroll to position [0, 0]
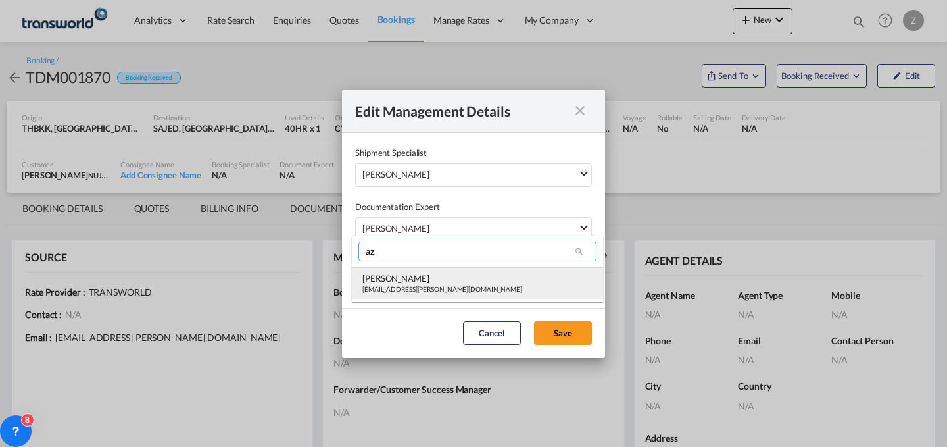
type input "az"
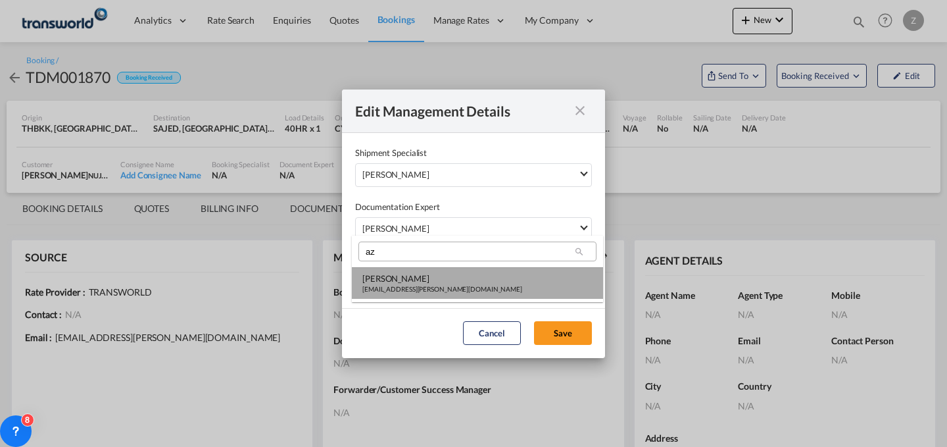
click at [426, 296] on md-option "[PERSON_NAME] [PERSON_NAME][EMAIL_ADDRESS][PERSON_NAME][DOMAIN_NAME]" at bounding box center [477, 283] width 251 height 32
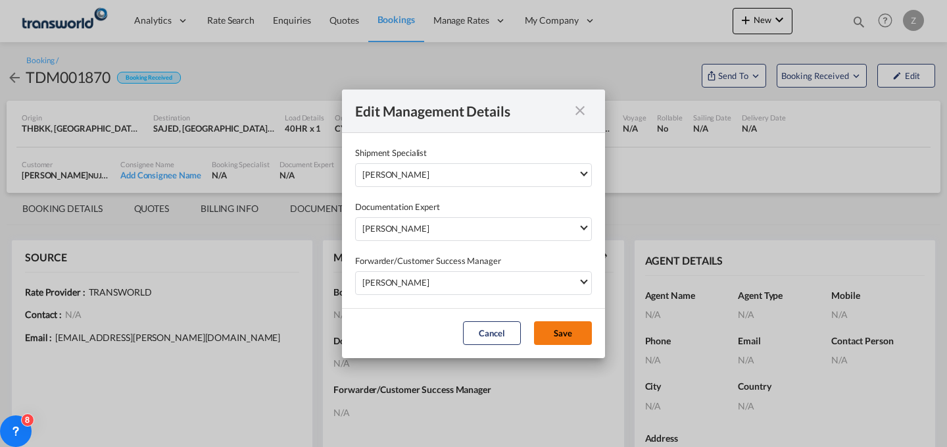
click at [573, 339] on button "Save" at bounding box center [563, 333] width 58 height 24
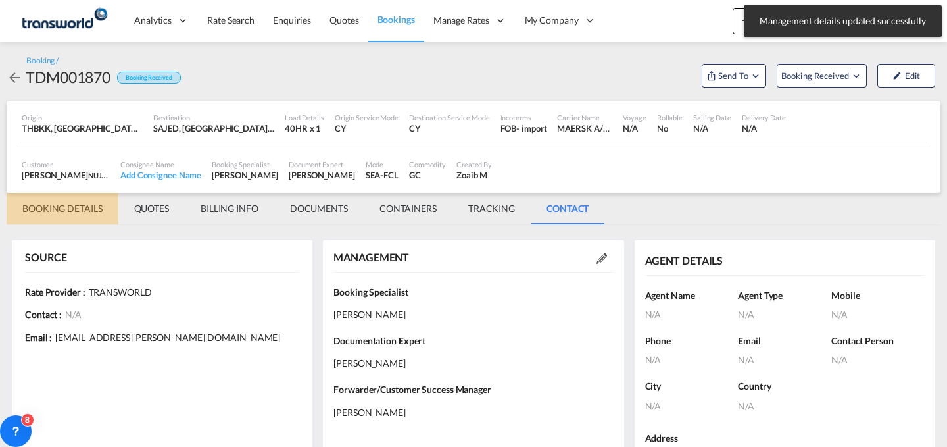
click at [63, 203] on md-tab-item "BOOKING DETAILS" at bounding box center [63, 209] width 112 height 32
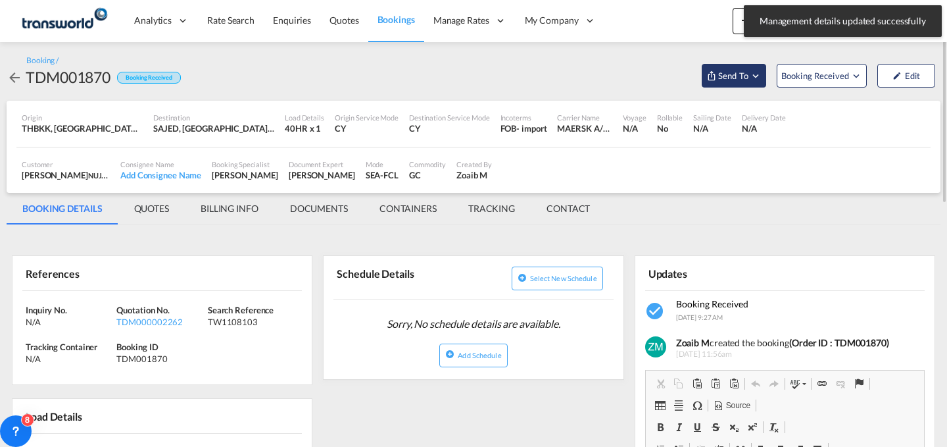
click at [751, 75] on md-icon "Open demo menu" at bounding box center [756, 76] width 12 height 12
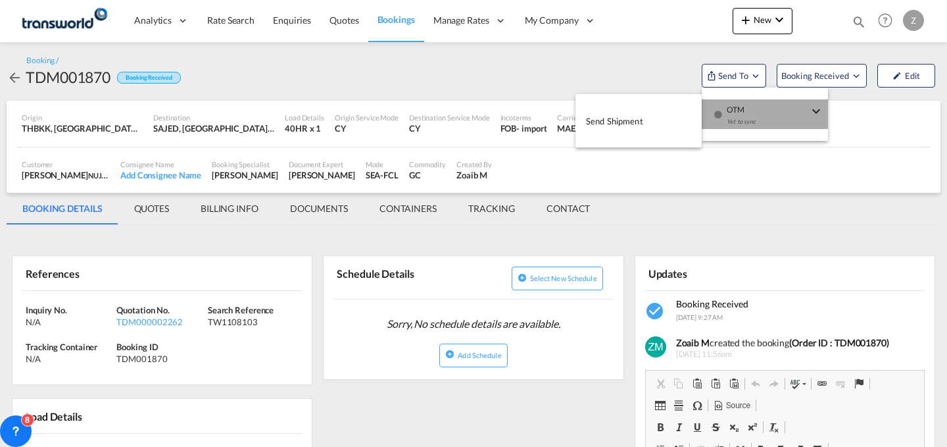
click at [748, 104] on span "OTM" at bounding box center [768, 105] width 82 height 12
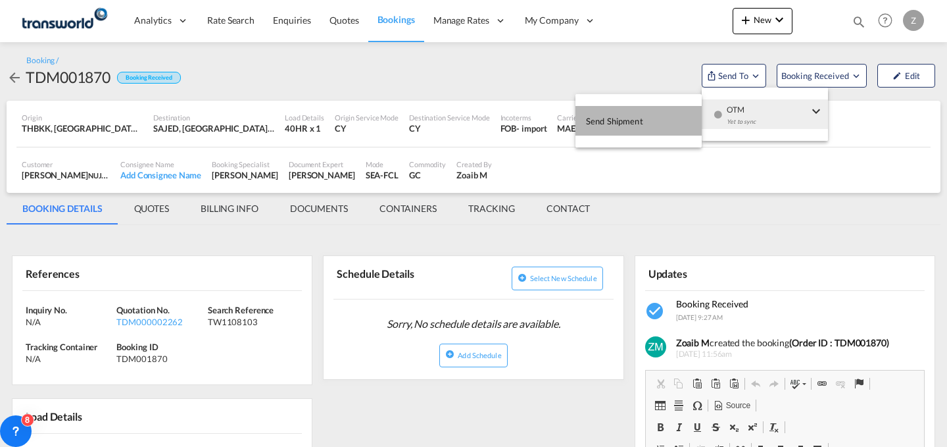
click at [634, 116] on span "Send Shipment" at bounding box center [614, 120] width 57 height 21
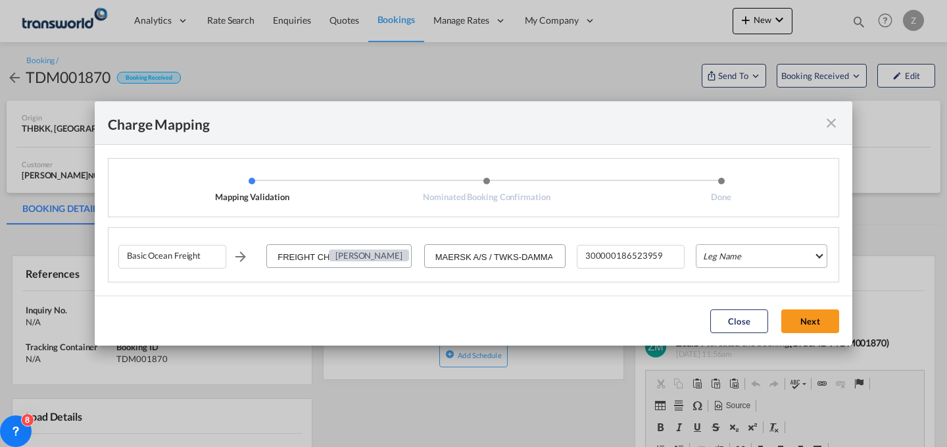
click at [792, 257] on md-select "Leg Name HANDLING ORIGIN VESSEL HANDLING DESTINATION OTHERS TL PICK UP CUSTOMS …" at bounding box center [762, 256] width 132 height 24
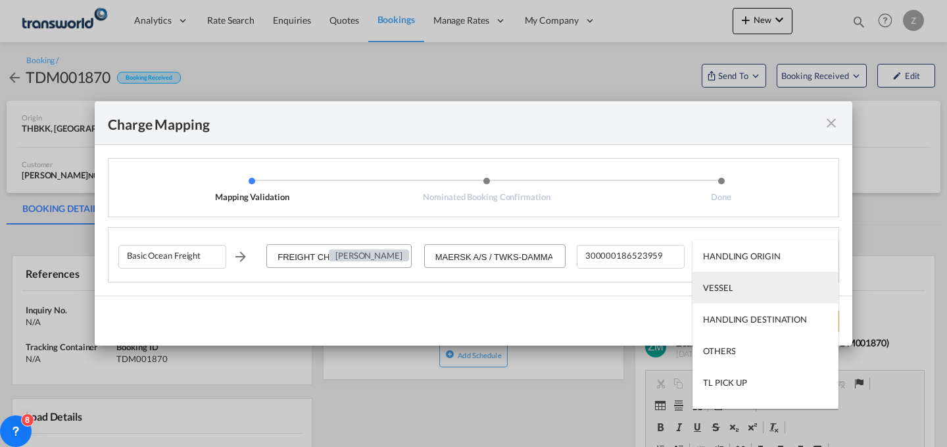
click at [748, 291] on md-option "VESSEL" at bounding box center [766, 288] width 146 height 32
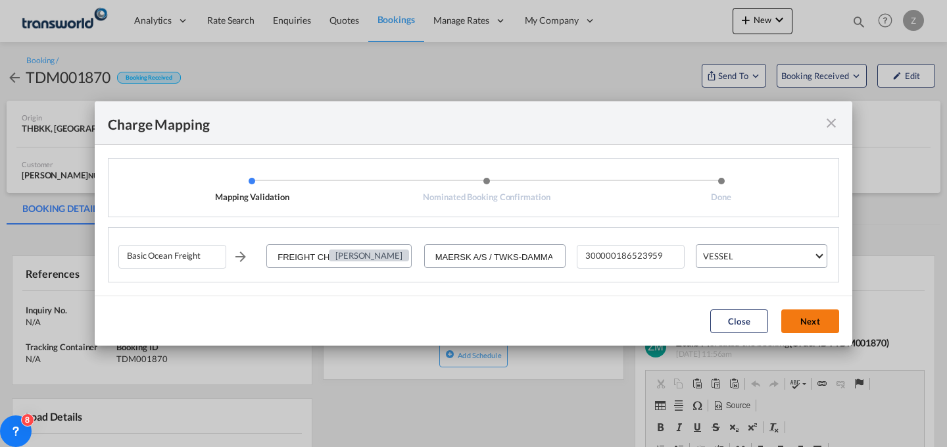
click at [814, 312] on button "Next" at bounding box center [810, 321] width 58 height 24
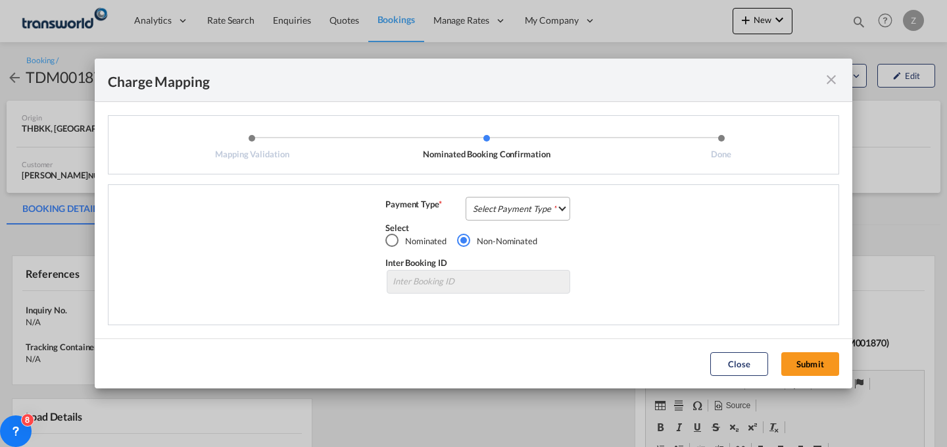
click at [533, 206] on md-select "Select Payment Type COLLECT PREPAID" at bounding box center [518, 209] width 105 height 24
click at [555, 210] on md-option "COLLECT" at bounding box center [522, 208] width 116 height 32
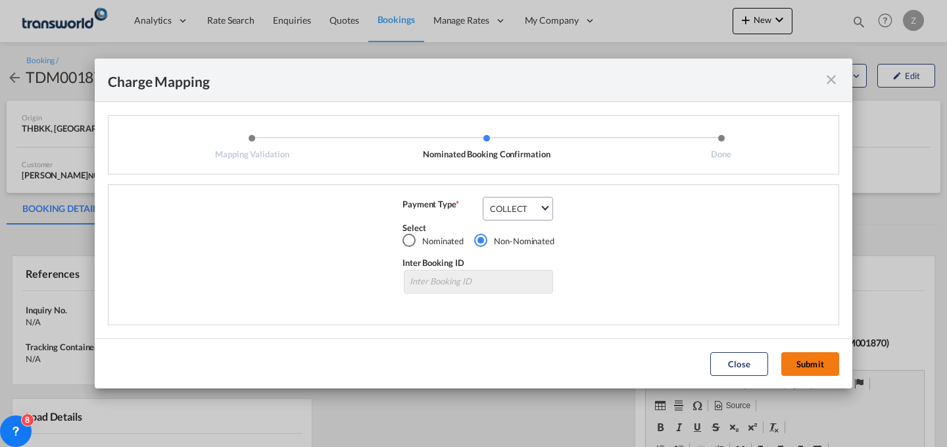
click at [803, 353] on button "Submit" at bounding box center [810, 364] width 58 height 24
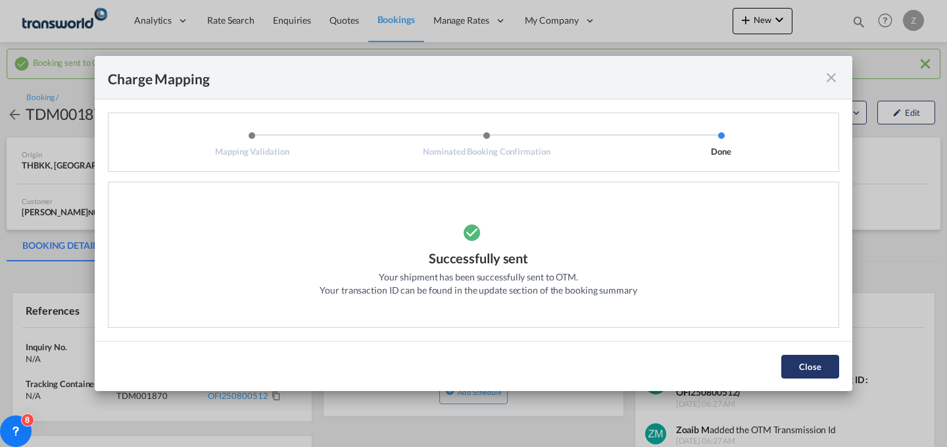
click at [813, 356] on button "Close" at bounding box center [810, 366] width 58 height 24
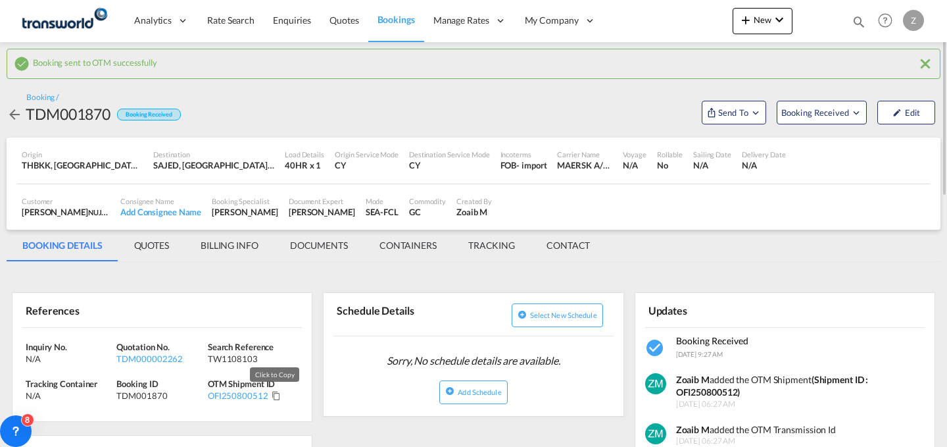
click at [276, 397] on md-icon "Click to Copy" at bounding box center [276, 395] width 9 height 9
